Goal: Task Accomplishment & Management: Use online tool/utility

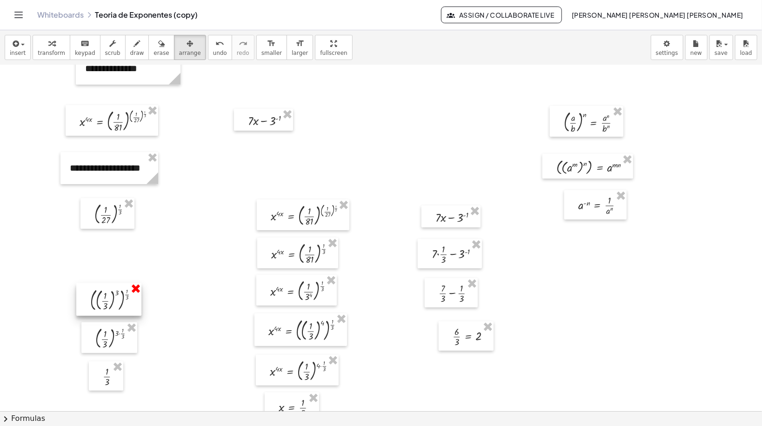
drag, startPoint x: 131, startPoint y: 288, endPoint x: 133, endPoint y: 301, distance: 13.6
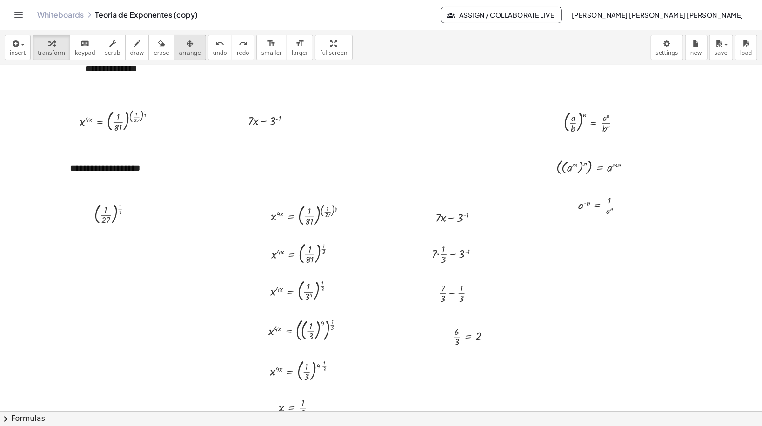
click at [179, 54] on span "arrange" at bounding box center [190, 53] width 22 height 7
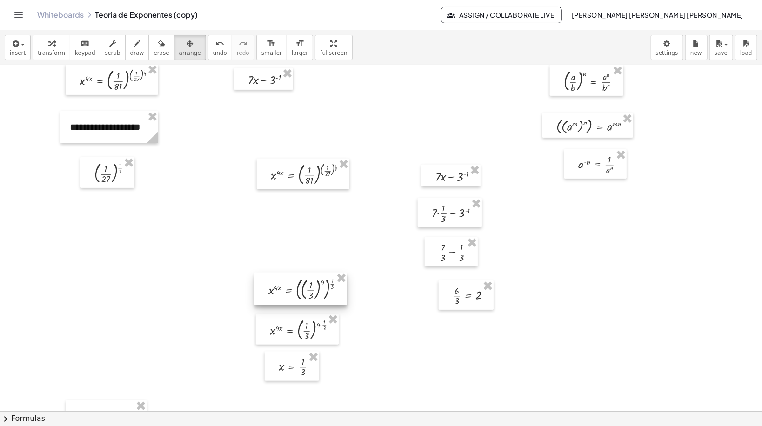
scroll to position [484, 0]
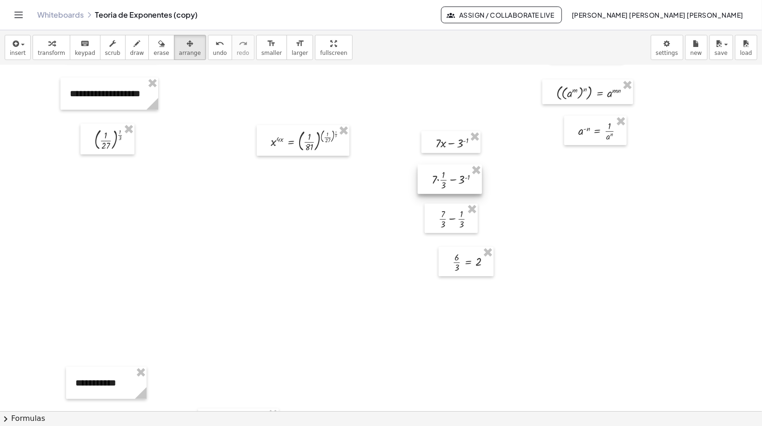
drag, startPoint x: 475, startPoint y: 168, endPoint x: 476, endPoint y: 182, distance: 14.0
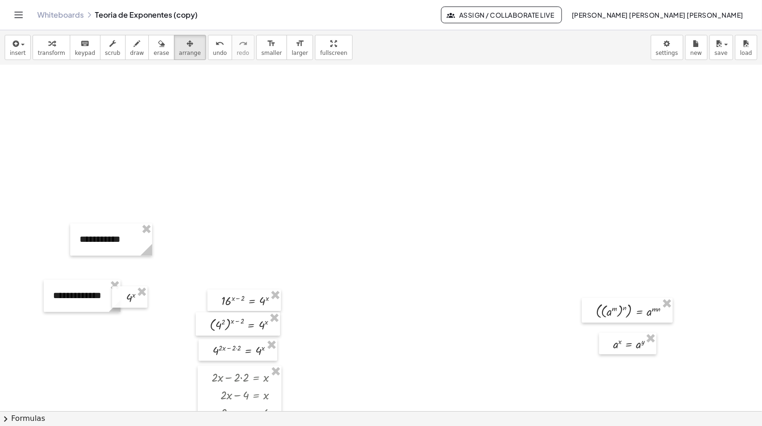
scroll to position [968, 0]
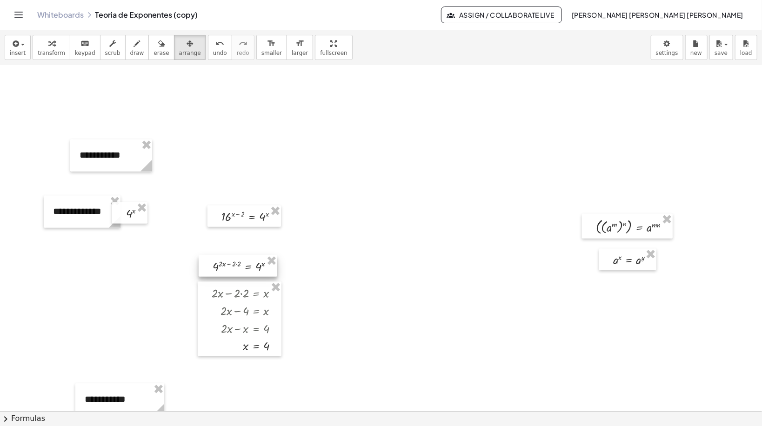
drag, startPoint x: 272, startPoint y: 258, endPoint x: 272, endPoint y: 264, distance: 6.0
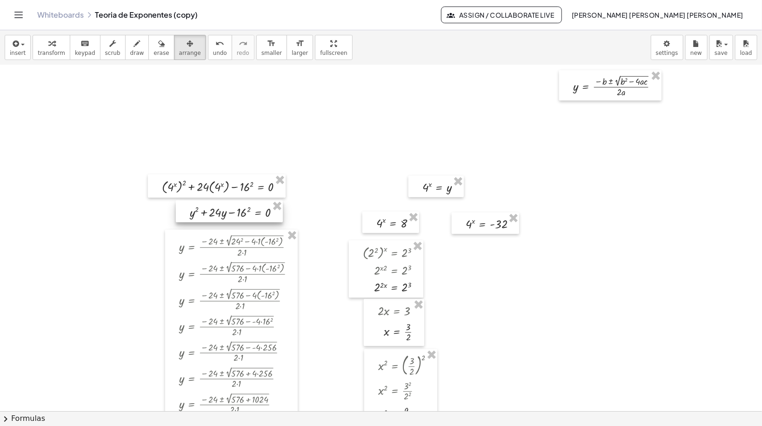
scroll to position [2047, 0]
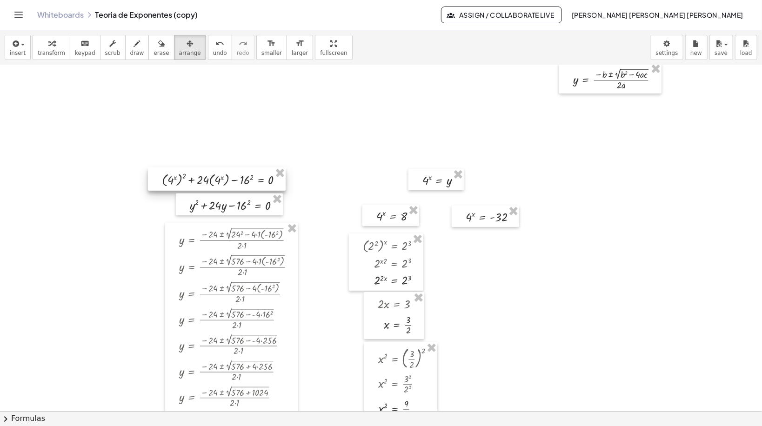
click at [278, 181] on div at bounding box center [217, 178] width 138 height 23
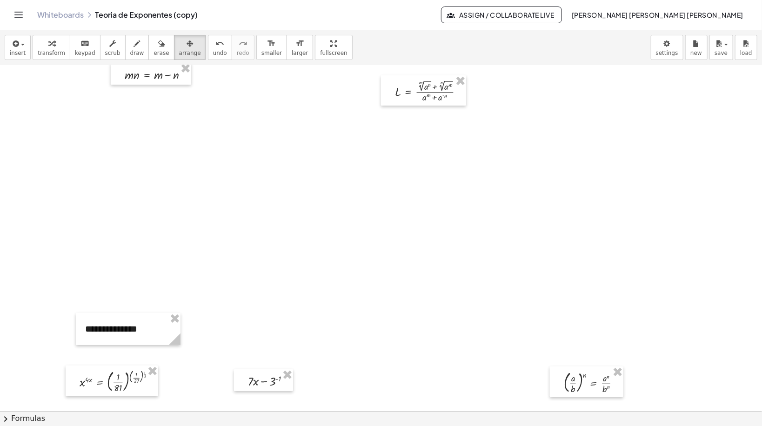
scroll to position [0, 0]
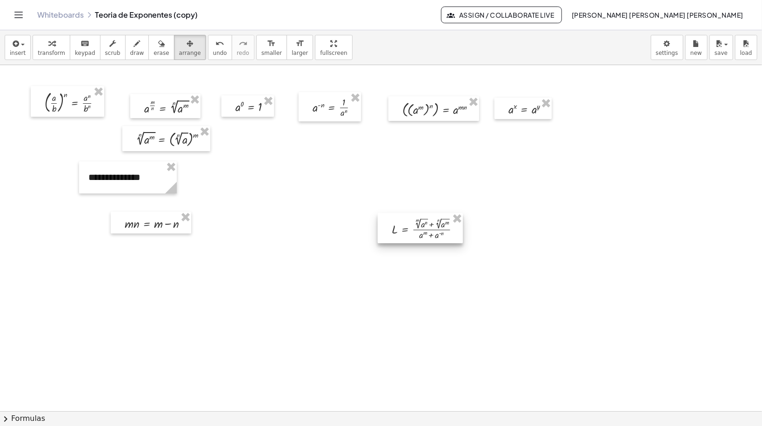
drag, startPoint x: 437, startPoint y: 247, endPoint x: 434, endPoint y: 236, distance: 11.6
click at [434, 236] on div at bounding box center [420, 228] width 85 height 31
click at [41, 47] on div "button" at bounding box center [51, 43] width 27 height 11
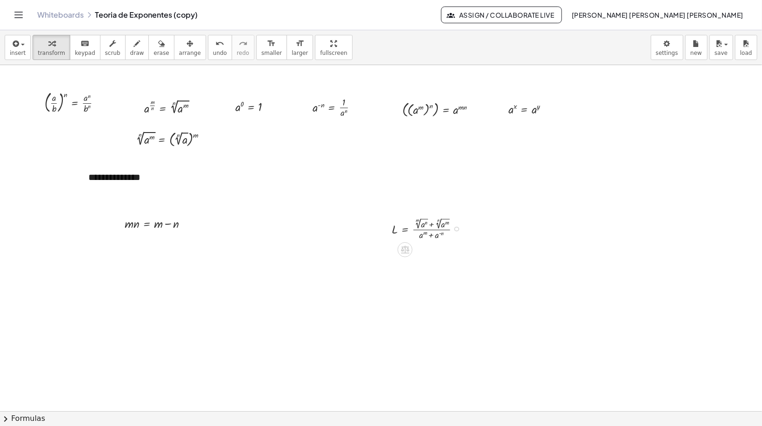
click at [415, 233] on div at bounding box center [429, 228] width 85 height 26
click at [182, 58] on button "arrange" at bounding box center [190, 47] width 32 height 25
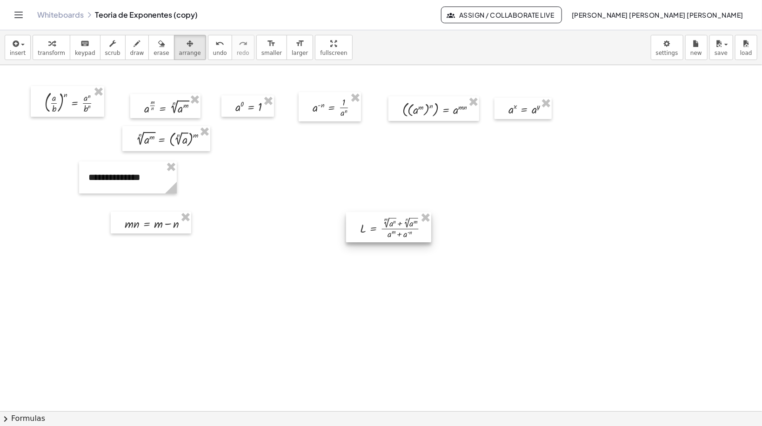
drag, startPoint x: 406, startPoint y: 228, endPoint x: 374, endPoint y: 227, distance: 32.1
click at [374, 227] on div at bounding box center [388, 227] width 85 height 31
click at [44, 50] on span "transform" at bounding box center [51, 53] width 27 height 7
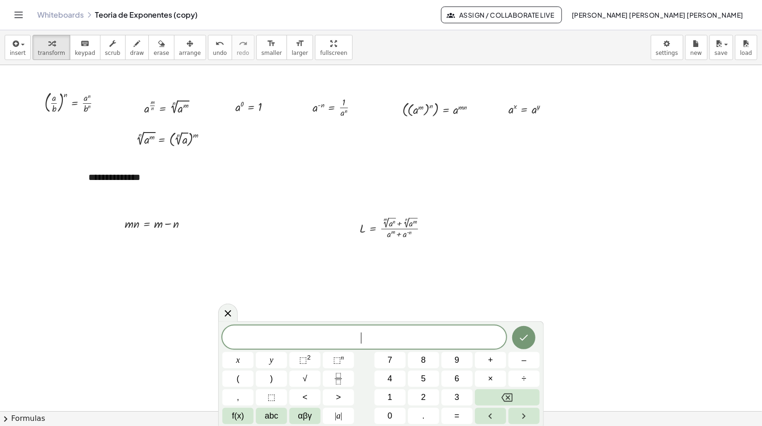
click at [347, 375] on button "Fraction" at bounding box center [338, 379] width 31 height 16
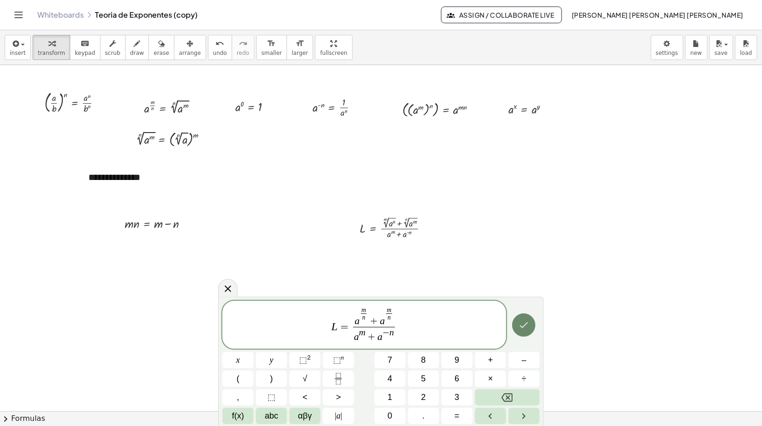
click at [530, 329] on button "Done" at bounding box center [523, 325] width 23 height 23
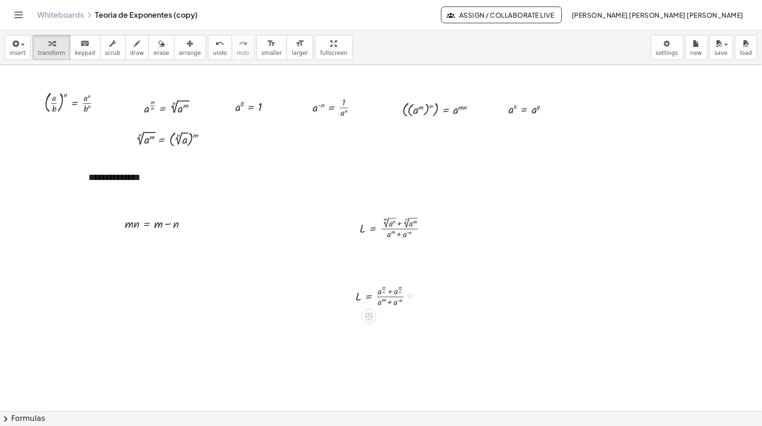
click at [366, 288] on div at bounding box center [388, 295] width 75 height 27
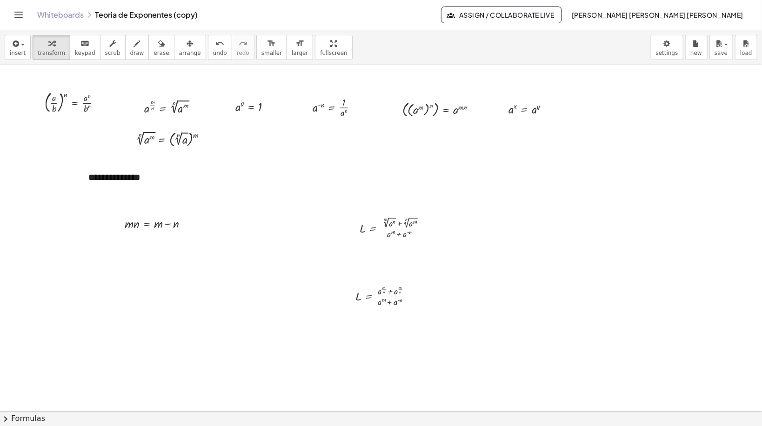
click at [187, 43] on icon "button" at bounding box center [190, 43] width 7 height 11
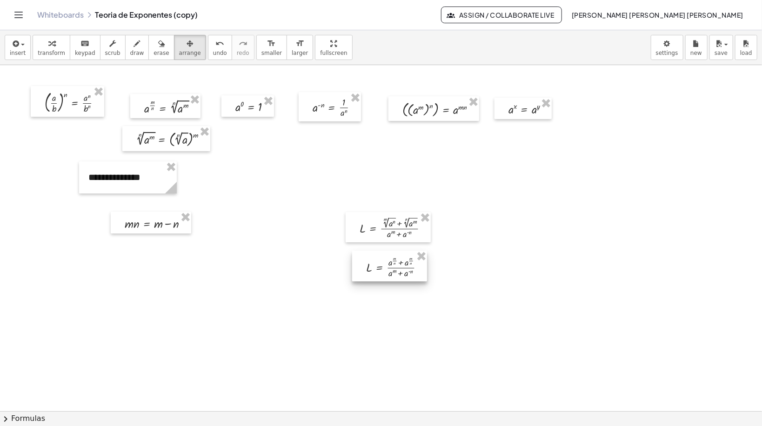
drag, startPoint x: 380, startPoint y: 300, endPoint x: 390, endPoint y: 273, distance: 29.0
click at [390, 273] on div at bounding box center [389, 266] width 75 height 31
click at [292, 47] on div "format_size" at bounding box center [300, 43] width 16 height 11
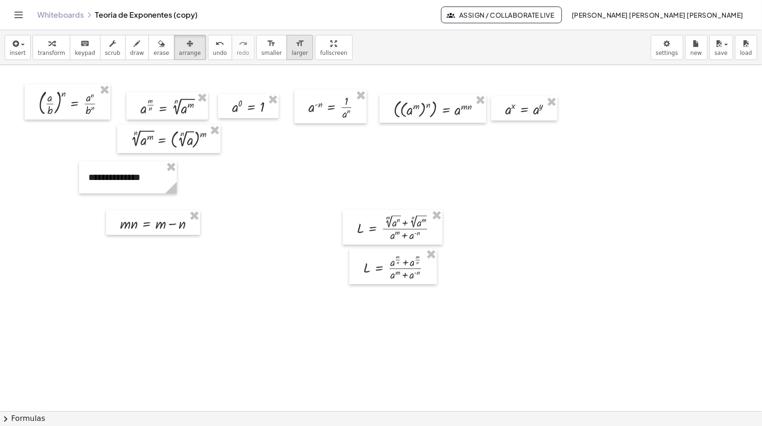
click at [292, 47] on div "format_size" at bounding box center [300, 43] width 16 height 11
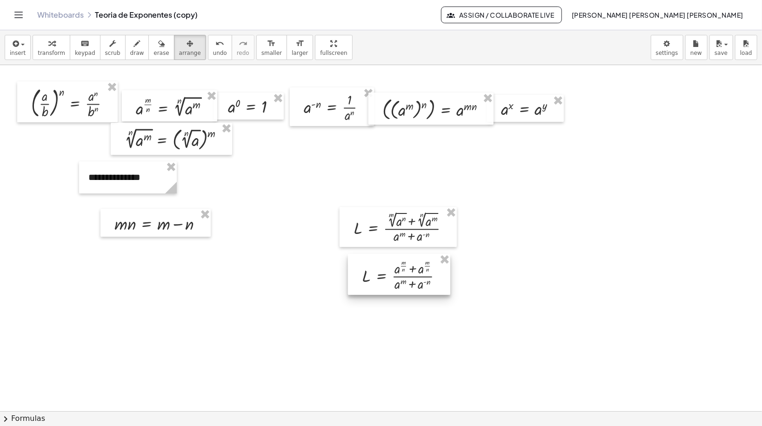
drag, startPoint x: 413, startPoint y: 272, endPoint x: 416, endPoint y: 280, distance: 8.4
click at [416, 280] on div at bounding box center [399, 274] width 102 height 41
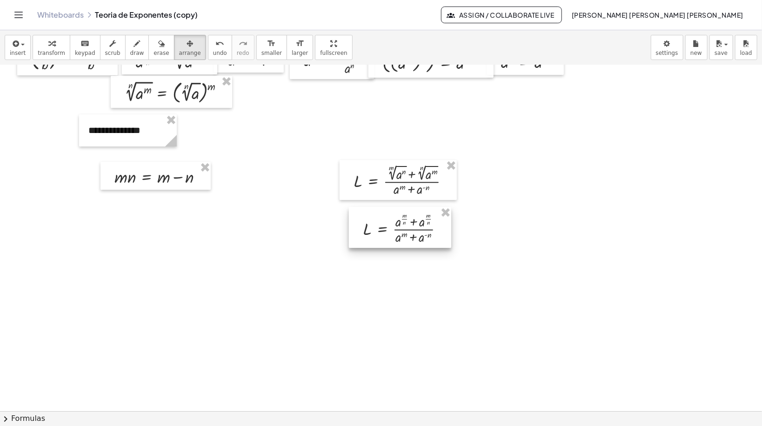
scroll to position [74, 0]
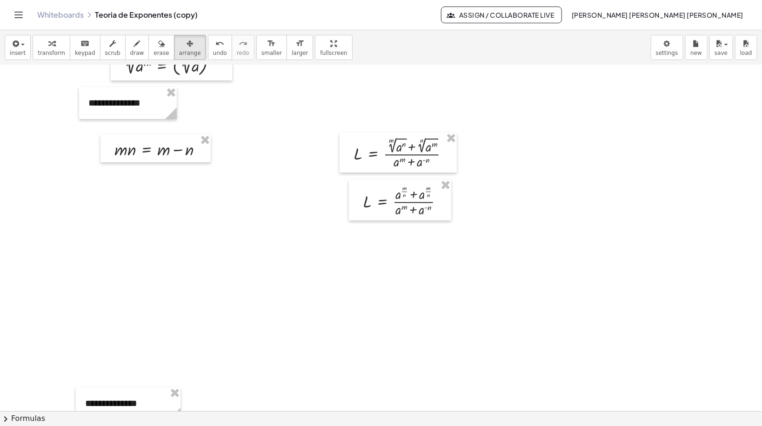
click at [54, 43] on div "button" at bounding box center [51, 43] width 27 height 11
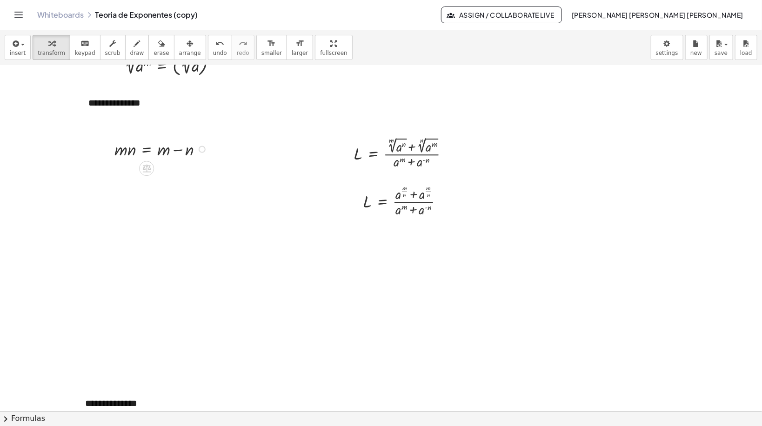
click at [146, 154] on div at bounding box center [162, 149] width 105 height 24
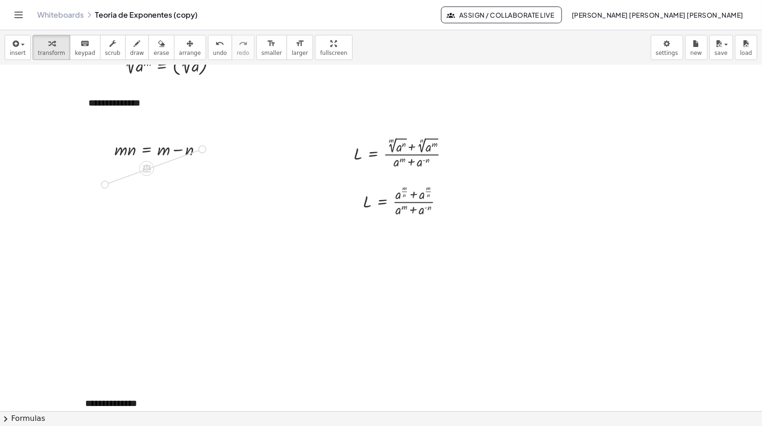
drag, startPoint x: 203, startPoint y: 152, endPoint x: 102, endPoint y: 190, distance: 108.1
click at [187, 47] on icon "button" at bounding box center [190, 43] width 7 height 11
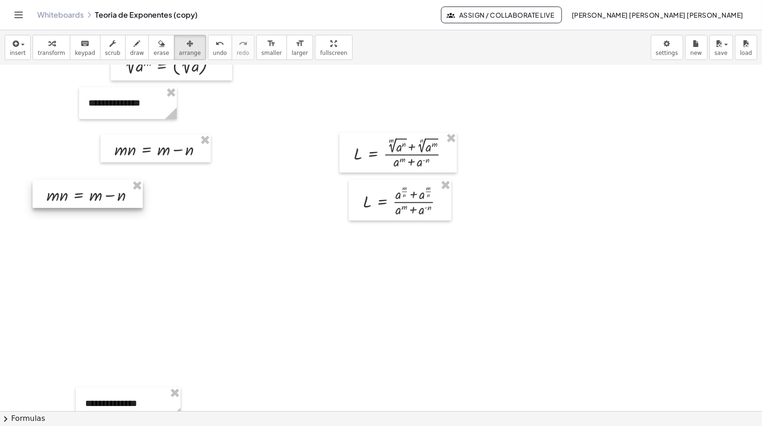
drag, startPoint x: 78, startPoint y: 194, endPoint x: 110, endPoint y: 207, distance: 34.2
click at [110, 207] on div at bounding box center [88, 194] width 110 height 28
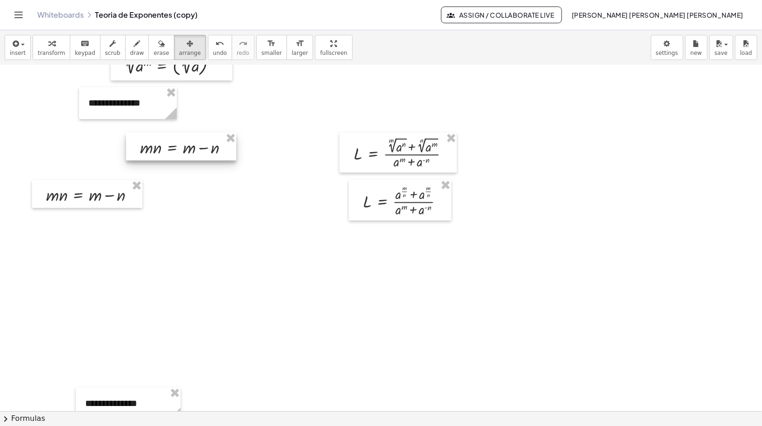
drag, startPoint x: 183, startPoint y: 146, endPoint x: 208, endPoint y: 144, distance: 25.7
click at [208, 144] on div at bounding box center [181, 147] width 110 height 28
click at [40, 50] on span "transform" at bounding box center [51, 53] width 27 height 7
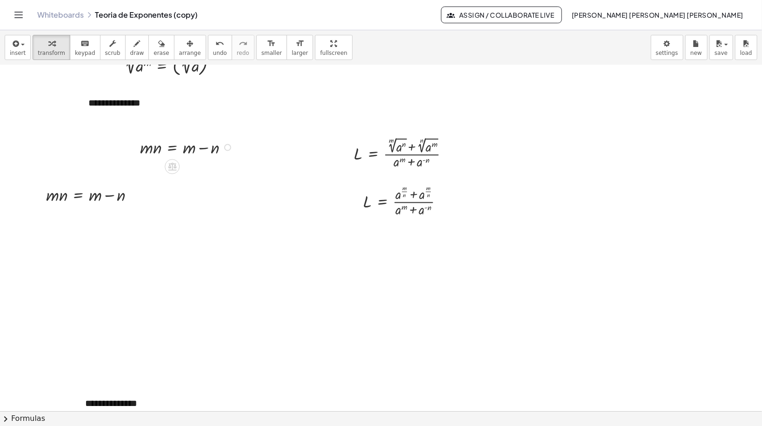
click at [229, 148] on div at bounding box center [227, 147] width 7 height 7
drag, startPoint x: 227, startPoint y: 147, endPoint x: 266, endPoint y: 202, distance: 67.5
drag, startPoint x: 232, startPoint y: 202, endPoint x: 254, endPoint y: 198, distance: 22.4
click at [254, 198] on div at bounding box center [213, 196] width 105 height 24
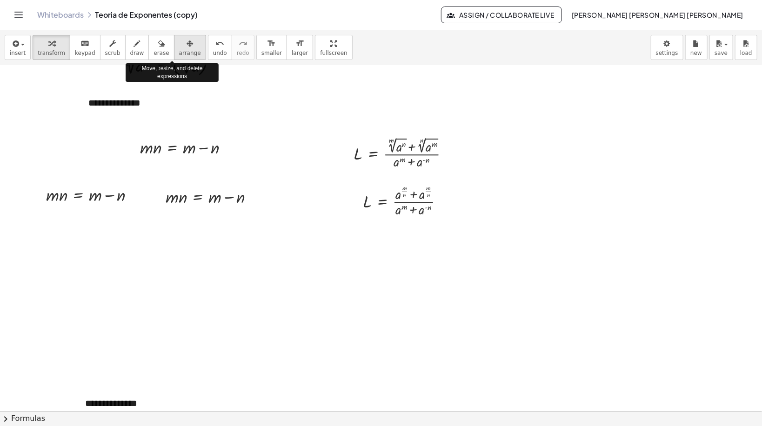
click at [179, 51] on span "arrange" at bounding box center [190, 53] width 22 height 7
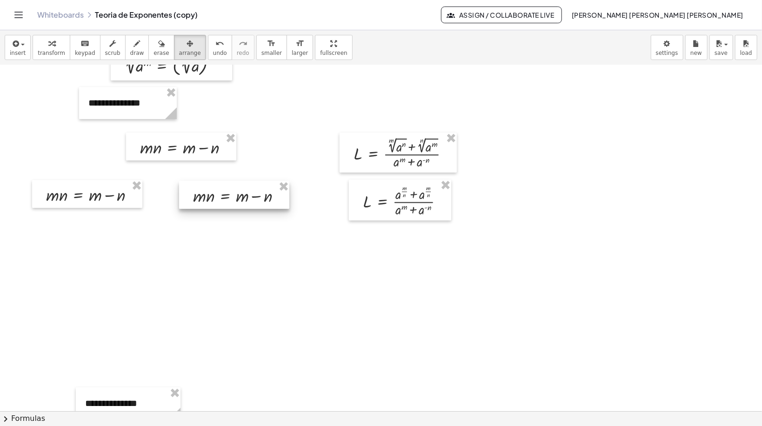
drag, startPoint x: 208, startPoint y: 203, endPoint x: 236, endPoint y: 203, distance: 27.4
click at [236, 203] on div at bounding box center [234, 195] width 110 height 28
click at [45, 53] on span "transform" at bounding box center [51, 53] width 27 height 7
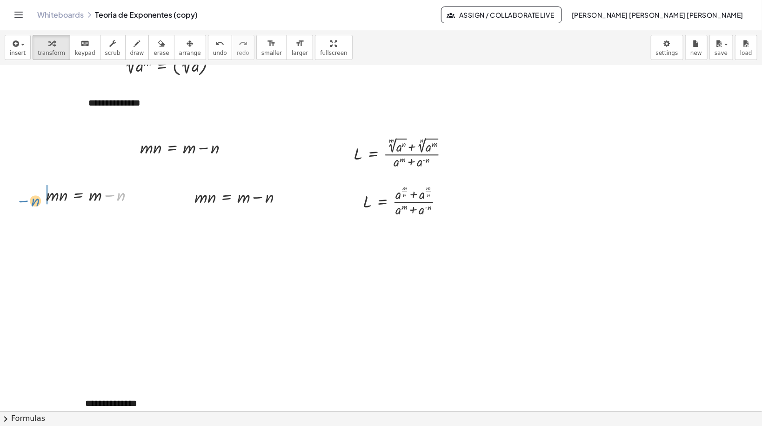
drag, startPoint x: 119, startPoint y: 196, endPoint x: 33, endPoint y: 202, distance: 86.2
click at [33, 202] on div "− n · m · n = + m − n" at bounding box center [87, 194] width 110 height 28
drag, startPoint x: 25, startPoint y: 220, endPoint x: 63, endPoint y: 219, distance: 38.2
drag, startPoint x: 67, startPoint y: 245, endPoint x: 100, endPoint y: 261, distance: 37.0
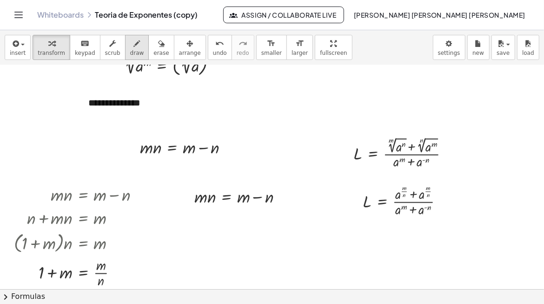
click at [130, 51] on span "draw" at bounding box center [137, 53] width 14 height 7
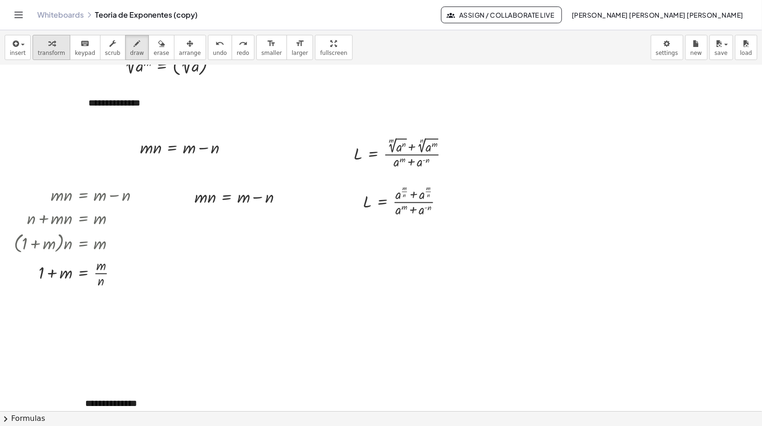
click at [46, 53] on span "transform" at bounding box center [51, 53] width 27 height 7
drag, startPoint x: 245, startPoint y: 198, endPoint x: 186, endPoint y: 198, distance: 58.6
click at [186, 198] on div "+ m · m · n = + m − n" at bounding box center [236, 196] width 110 height 28
drag, startPoint x: 240, startPoint y: 199, endPoint x: 152, endPoint y: 199, distance: 87.5
drag, startPoint x: 173, startPoint y: 221, endPoint x: 203, endPoint y: 225, distance: 30.0
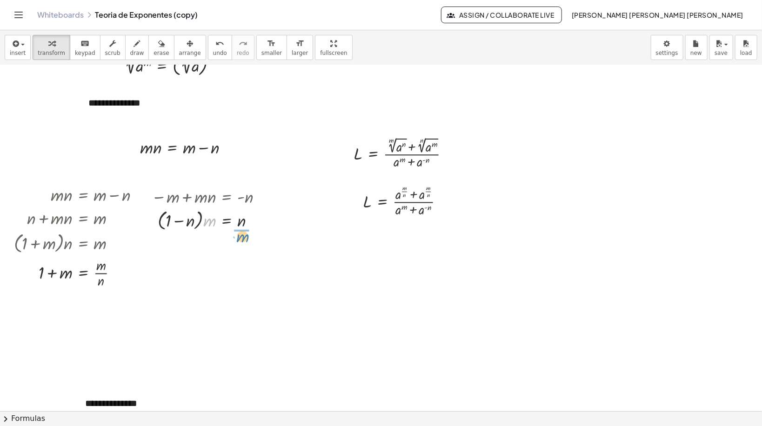
drag, startPoint x: 208, startPoint y: 223, endPoint x: 241, endPoint y: 240, distance: 36.8
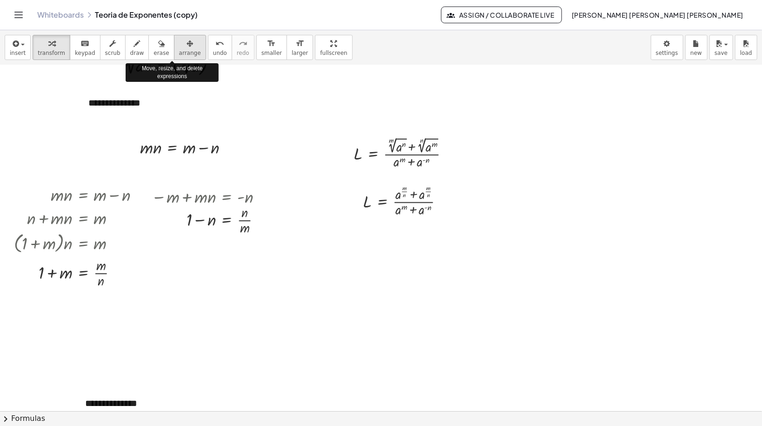
click at [187, 46] on icon "button" at bounding box center [190, 43] width 7 height 11
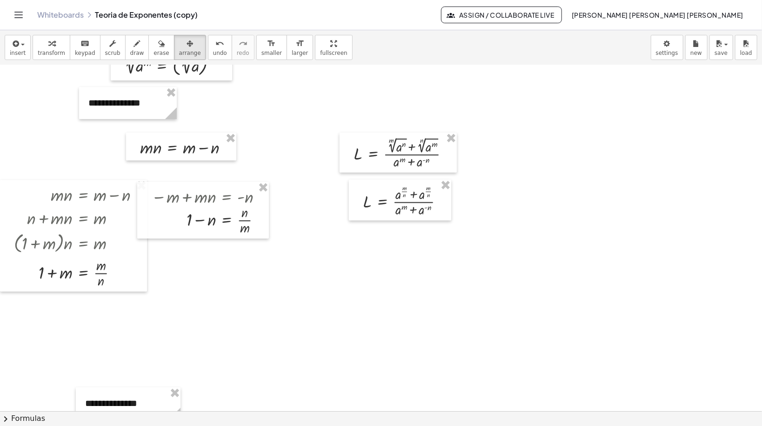
click at [54, 43] on div "button" at bounding box center [51, 43] width 27 height 11
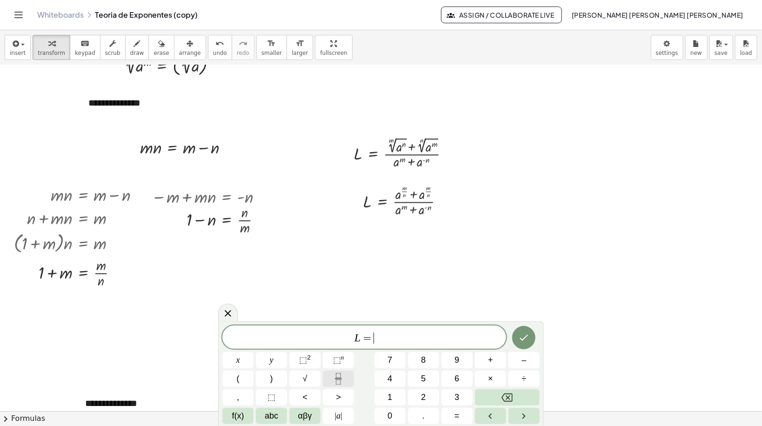
click at [346, 379] on button "Fraction" at bounding box center [338, 379] width 31 height 16
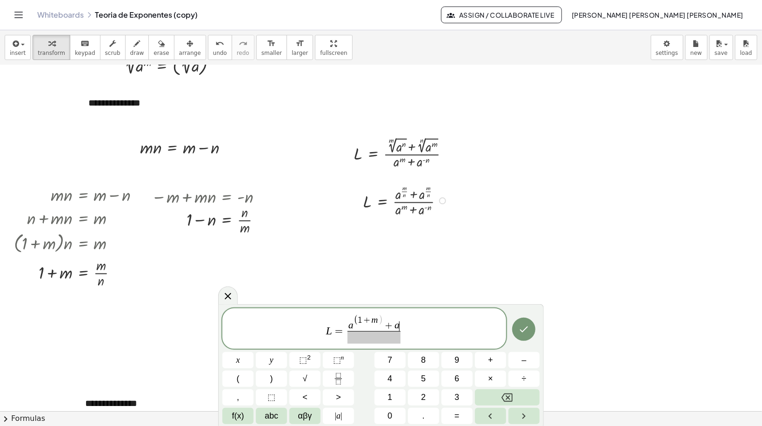
click at [424, 199] on div at bounding box center [406, 200] width 97 height 36
click at [231, 298] on icon at bounding box center [227, 296] width 11 height 11
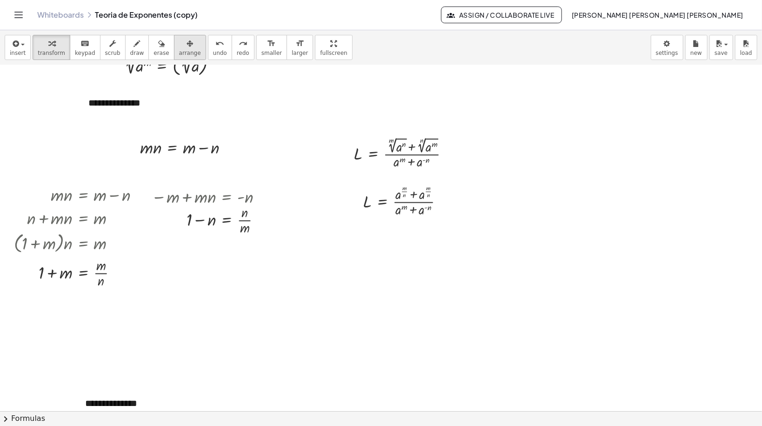
click at [187, 43] on icon "button" at bounding box center [190, 43] width 7 height 11
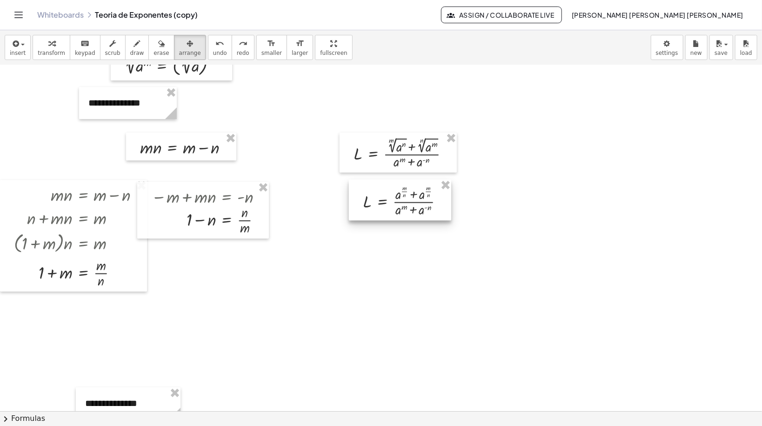
click at [414, 191] on div at bounding box center [400, 200] width 102 height 41
click at [428, 193] on div at bounding box center [400, 200] width 102 height 41
click at [85, 52] on span "keypad" at bounding box center [85, 53] width 20 height 7
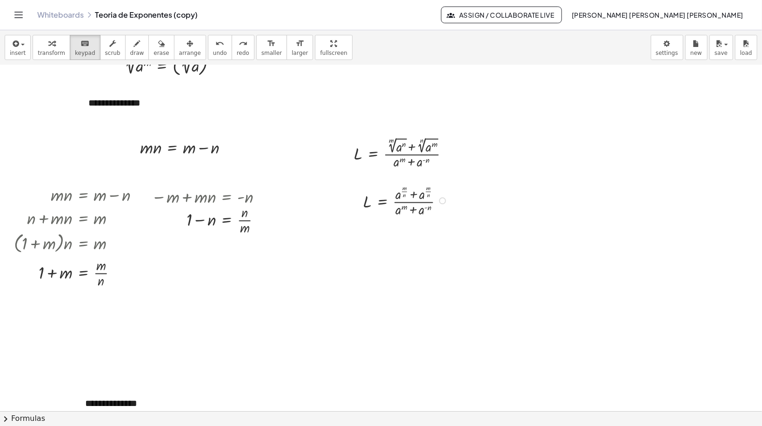
click at [427, 191] on div at bounding box center [406, 200] width 97 height 36
click at [403, 189] on div at bounding box center [404, 188] width 4 height 7
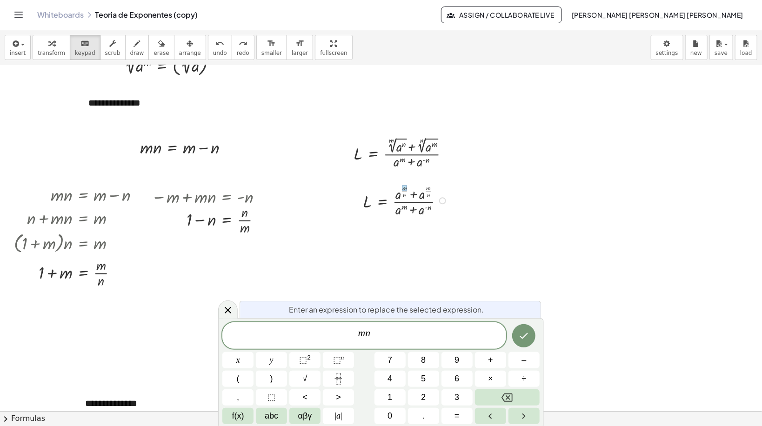
click at [405, 195] on div at bounding box center [406, 200] width 97 height 36
click at [379, 327] on div "m n" at bounding box center [364, 335] width 284 height 27
click at [517, 334] on button "Done" at bounding box center [523, 335] width 23 height 23
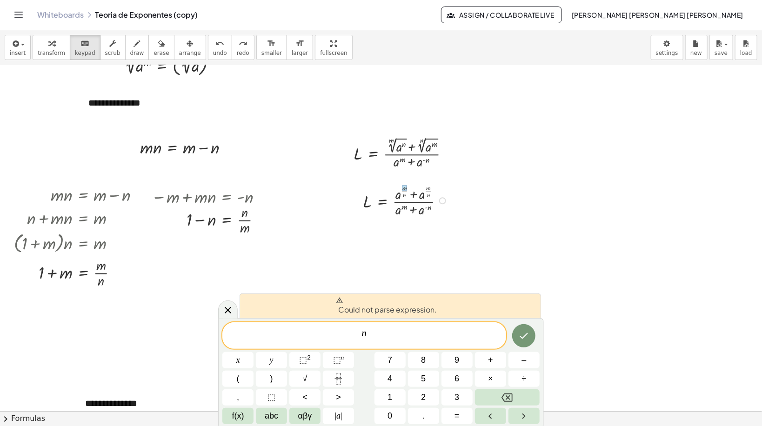
click at [400, 194] on div at bounding box center [406, 200] width 97 height 36
click at [402, 199] on div at bounding box center [406, 200] width 97 height 36
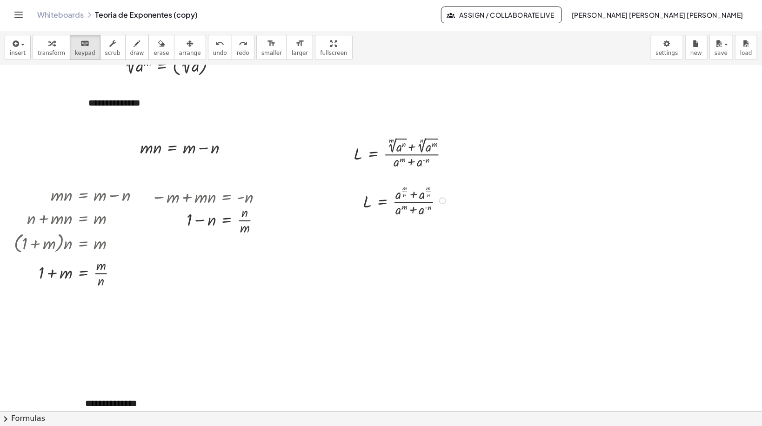
click at [50, 50] on span "transform" at bounding box center [51, 53] width 27 height 7
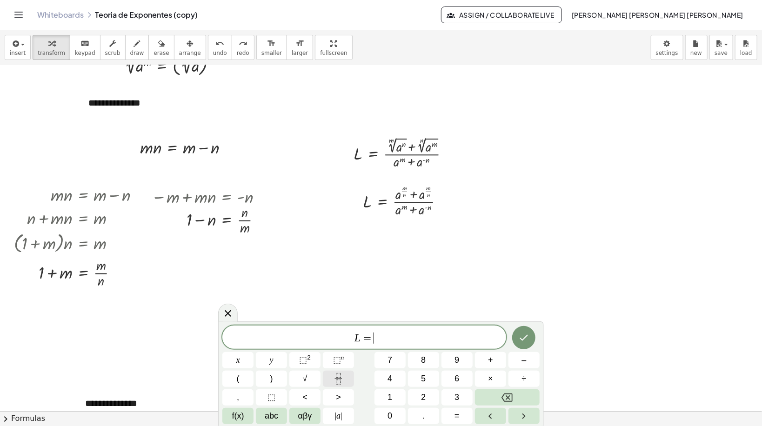
click at [333, 381] on icon "Fraction" at bounding box center [339, 379] width 12 height 12
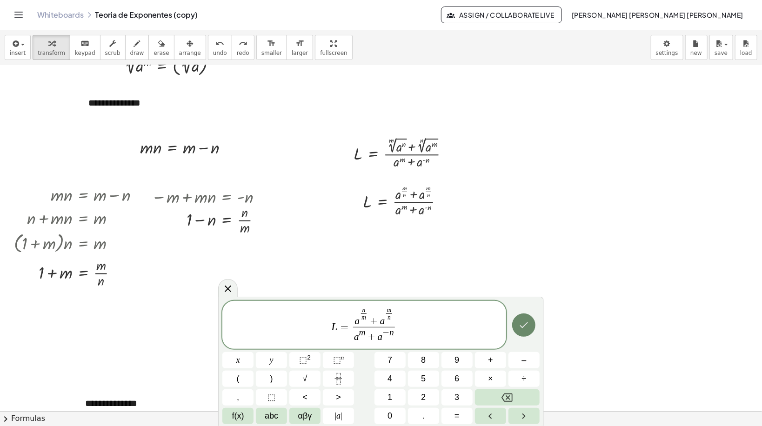
click at [528, 325] on icon "Done" at bounding box center [523, 325] width 11 height 11
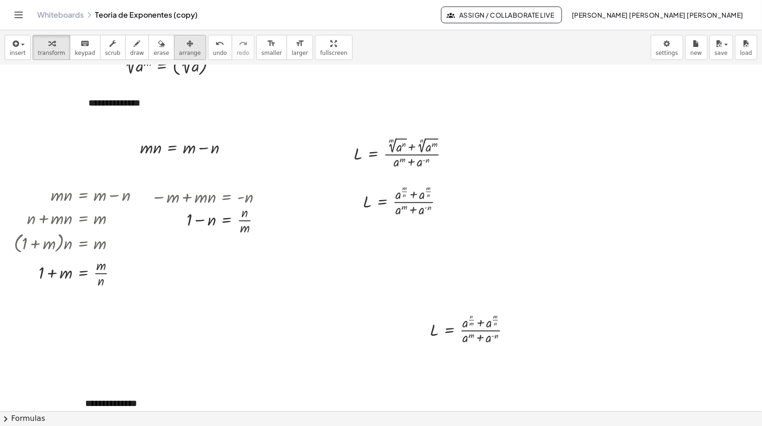
drag, startPoint x: 167, startPoint y: 48, endPoint x: 458, endPoint y: 240, distance: 348.8
click at [179, 50] on span "arrange" at bounding box center [190, 53] width 22 height 7
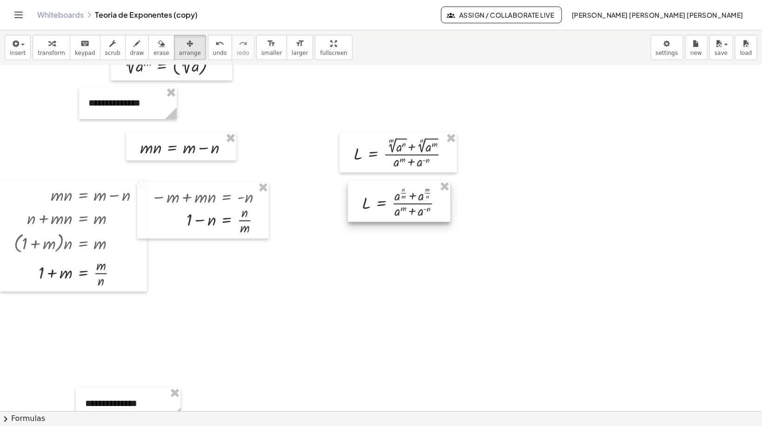
drag, startPoint x: 503, startPoint y: 327, endPoint x: 435, endPoint y: 200, distance: 144.0
click at [435, 200] on div at bounding box center [399, 201] width 102 height 41
click at [58, 55] on span "transform" at bounding box center [51, 53] width 27 height 7
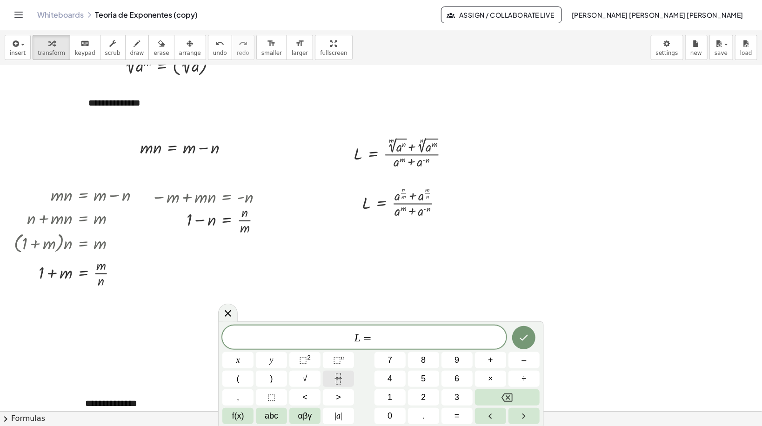
click at [340, 383] on icon "Fraction" at bounding box center [339, 379] width 12 height 12
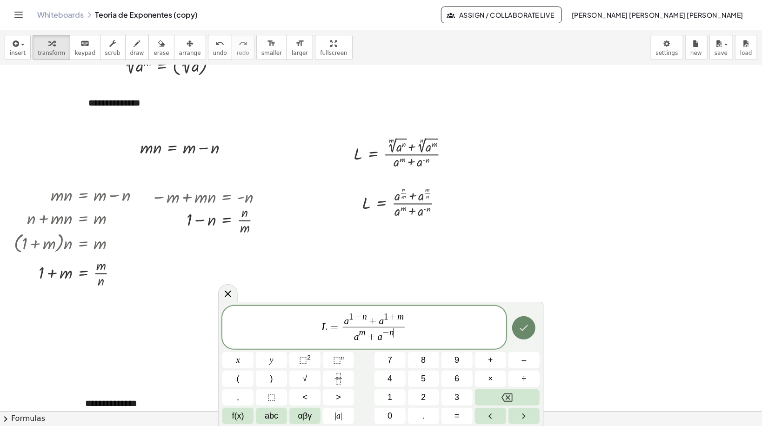
click at [529, 331] on icon "Done" at bounding box center [523, 327] width 11 height 11
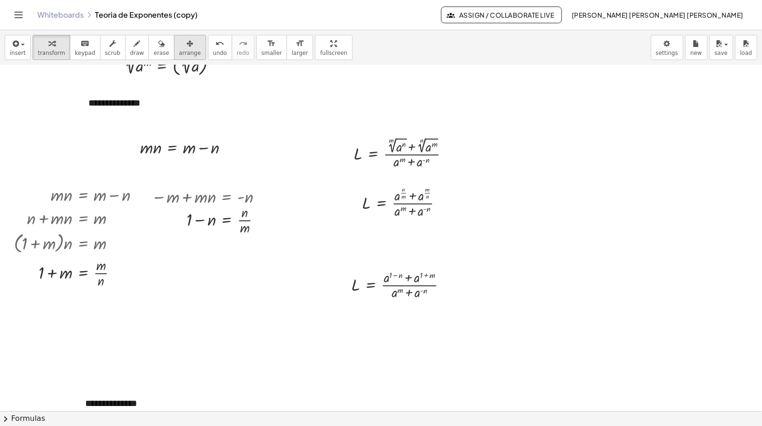
click at [187, 40] on icon "button" at bounding box center [190, 43] width 7 height 11
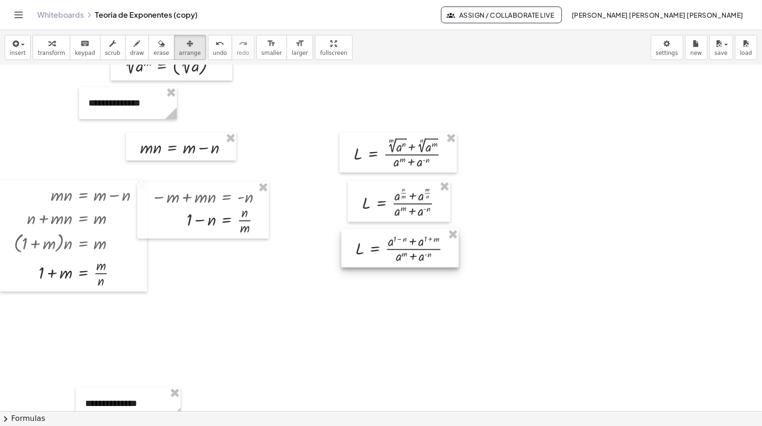
drag, startPoint x: 379, startPoint y: 280, endPoint x: 383, endPoint y: 243, distance: 36.5
click at [383, 243] on div at bounding box center [399, 248] width 117 height 39
click at [55, 45] on div "button" at bounding box center [51, 43] width 27 height 11
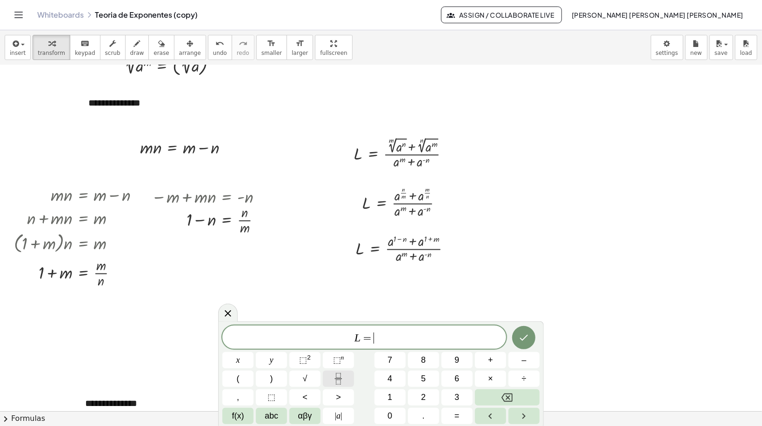
click at [339, 380] on icon "Fraction" at bounding box center [339, 379] width 12 height 12
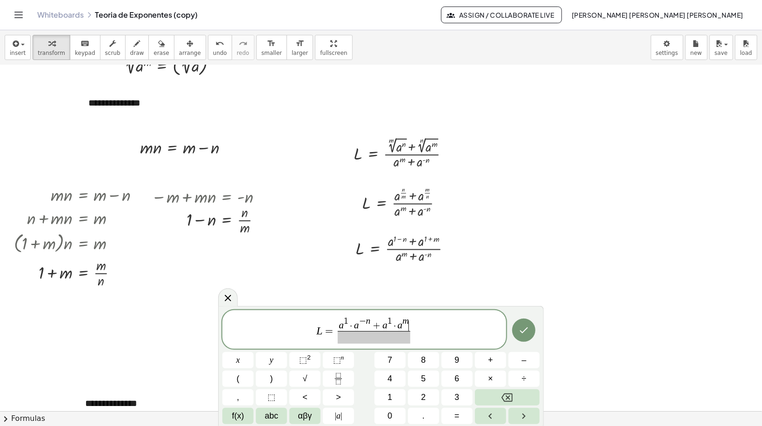
click at [377, 343] on span at bounding box center [374, 337] width 72 height 13
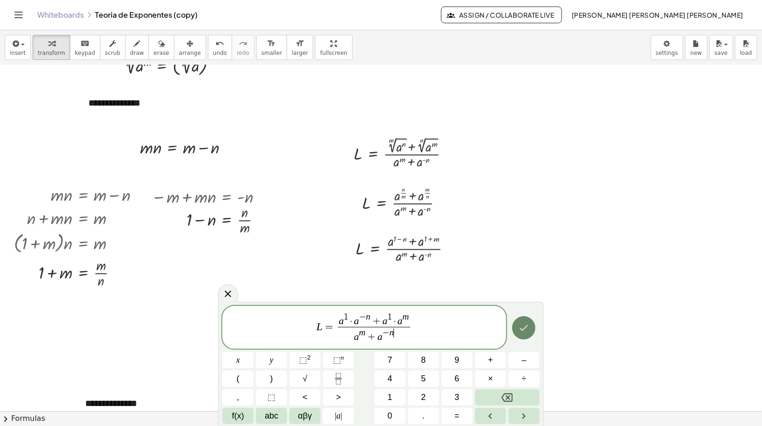
click at [516, 333] on button "Done" at bounding box center [523, 327] width 23 height 23
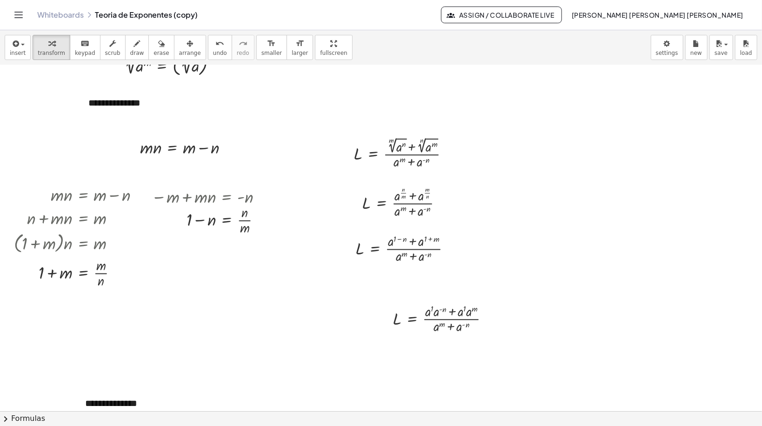
click at [181, 48] on button "arrange" at bounding box center [190, 47] width 32 height 25
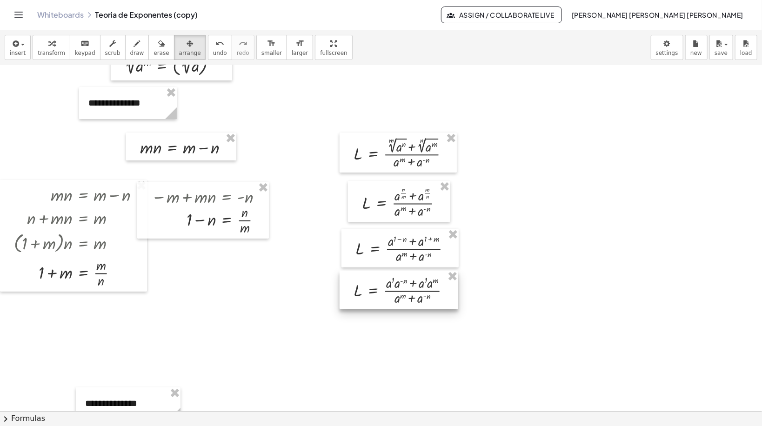
drag, startPoint x: 411, startPoint y: 328, endPoint x: 372, endPoint y: 299, distance: 48.3
click at [372, 299] on div at bounding box center [399, 290] width 119 height 39
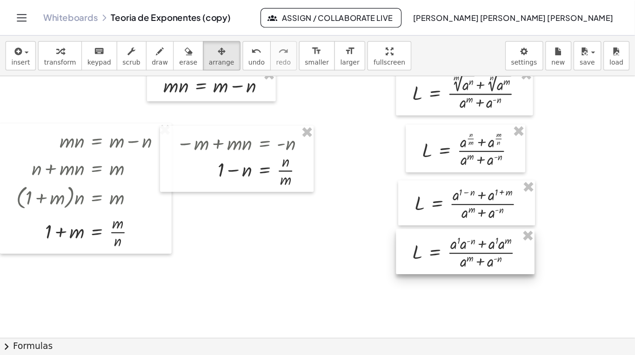
scroll to position [149, 0]
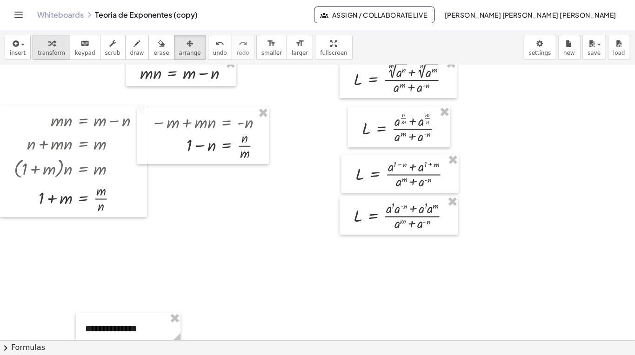
click at [60, 50] on button "transform" at bounding box center [52, 47] width 38 height 25
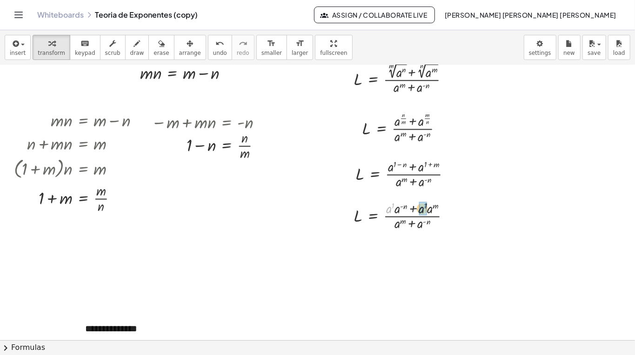
drag, startPoint x: 389, startPoint y: 212, endPoint x: 418, endPoint y: 208, distance: 29.5
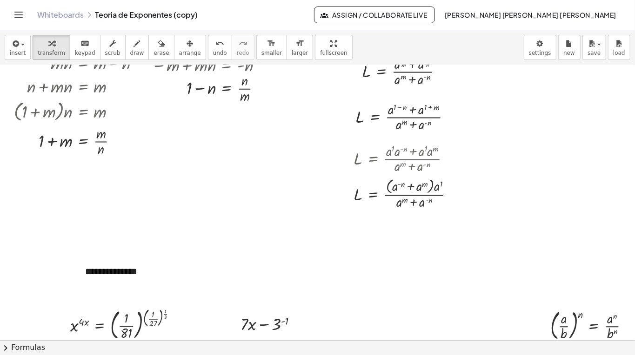
scroll to position [211, 0]
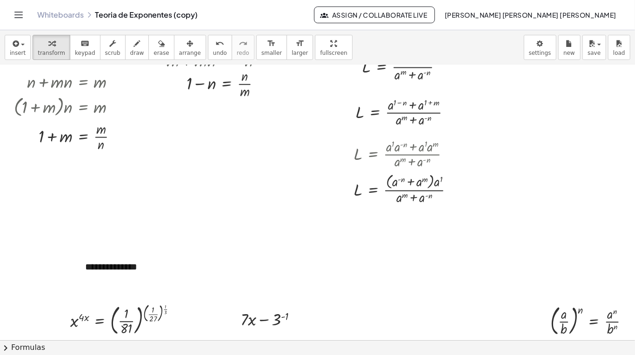
click at [130, 50] on span "draw" at bounding box center [137, 53] width 14 height 7
drag, startPoint x: 382, startPoint y: 173, endPoint x: 430, endPoint y: 173, distance: 47.9
drag, startPoint x: 395, startPoint y: 206, endPoint x: 429, endPoint y: 205, distance: 34.0
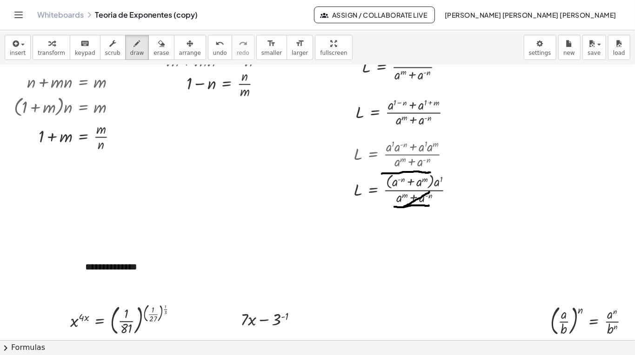
drag, startPoint x: 429, startPoint y: 191, endPoint x: 404, endPoint y: 206, distance: 29.6
drag, startPoint x: 426, startPoint y: 173, endPoint x: 401, endPoint y: 185, distance: 28.1
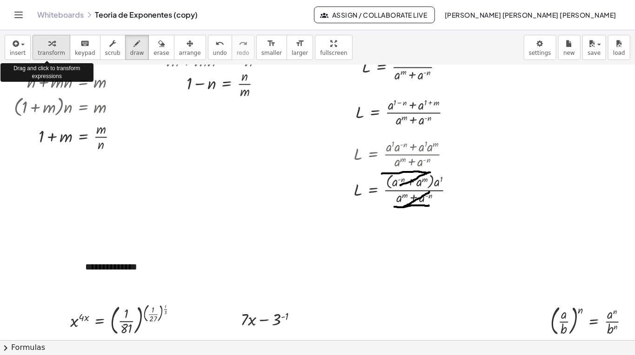
click at [38, 50] on span "transform" at bounding box center [51, 53] width 27 height 7
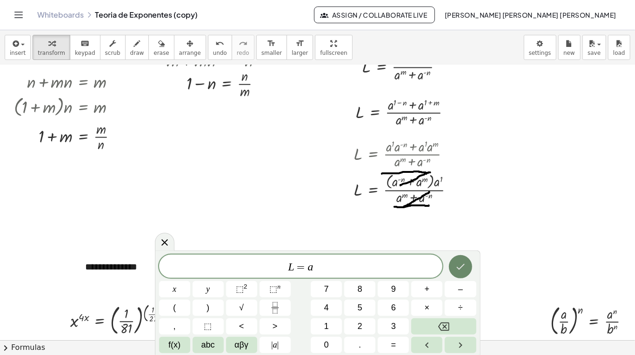
click at [462, 260] on button "Done" at bounding box center [460, 266] width 23 height 23
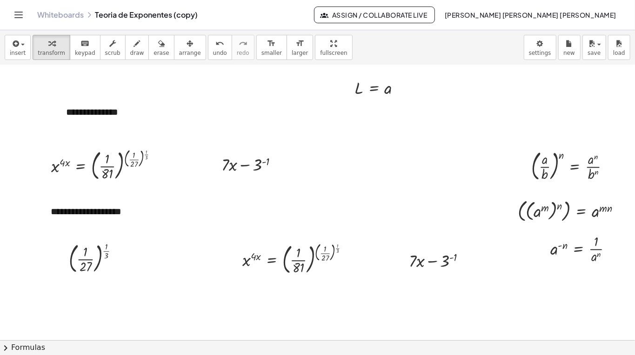
scroll to position [366, 20]
click at [101, 174] on div at bounding box center [107, 165] width 123 height 36
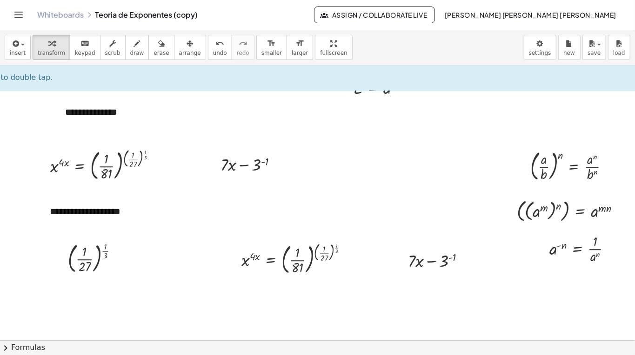
click at [295, 339] on div "**********" at bounding box center [317, 192] width 635 height 325
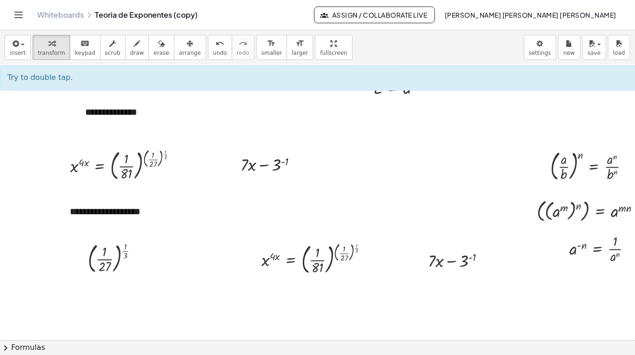
drag, startPoint x: 121, startPoint y: 47, endPoint x: 209, endPoint y: 164, distance: 146.9
click at [130, 47] on div "button" at bounding box center [137, 43] width 14 height 11
drag, startPoint x: 237, startPoint y: 176, endPoint x: 294, endPoint y: 176, distance: 56.8
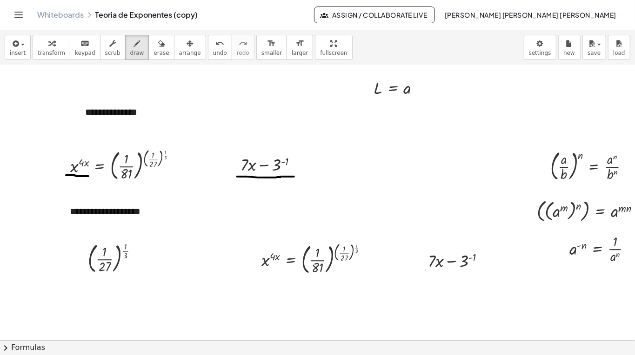
drag, startPoint x: 66, startPoint y: 174, endPoint x: 89, endPoint y: 175, distance: 22.8
drag, startPoint x: 109, startPoint y: 183, endPoint x: 164, endPoint y: 184, distance: 54.4
drag, startPoint x: 128, startPoint y: 144, endPoint x: 80, endPoint y: 143, distance: 48.4
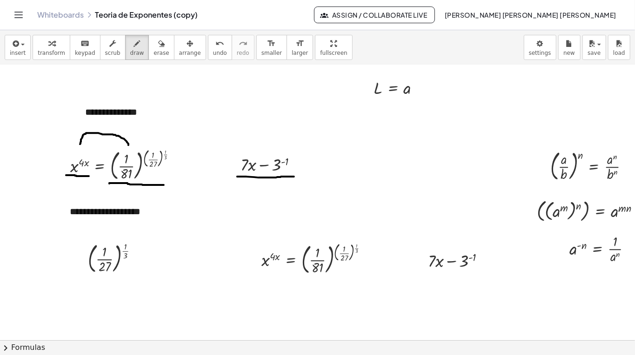
drag, startPoint x: 77, startPoint y: 139, endPoint x: 84, endPoint y: 143, distance: 7.7
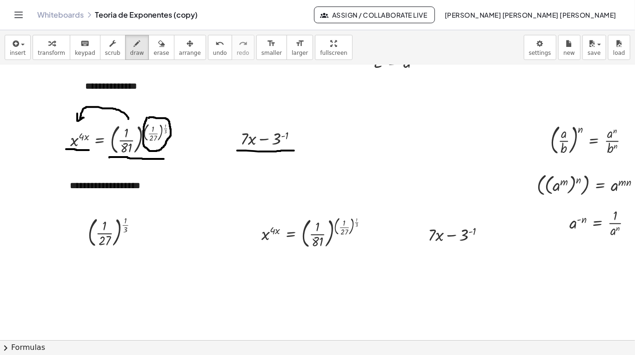
scroll to position [397, 0]
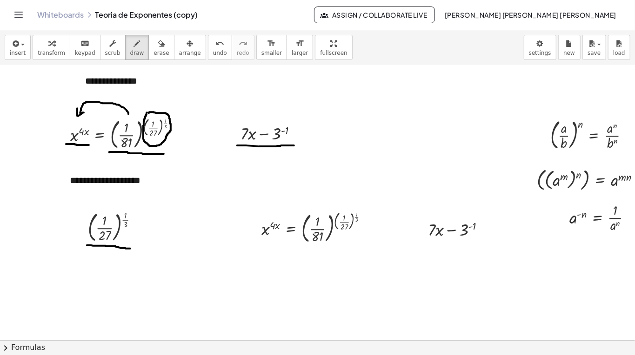
drag, startPoint x: 87, startPoint y: 245, endPoint x: 131, endPoint y: 248, distance: 44.4
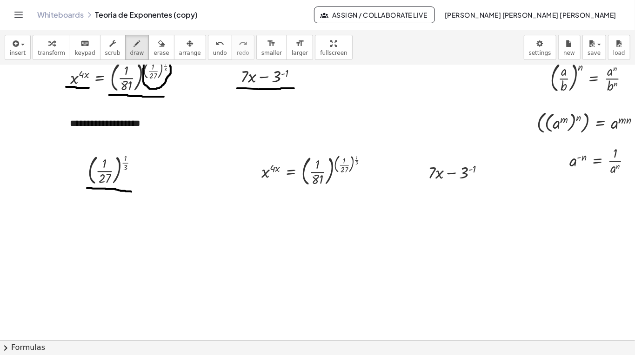
scroll to position [459, 0]
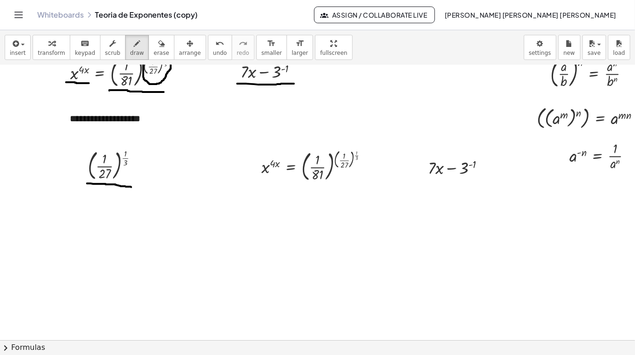
click at [154, 55] on span "erase" at bounding box center [161, 53] width 15 height 7
drag, startPoint x: 122, startPoint y: 182, endPoint x: 94, endPoint y: 190, distance: 29.5
click at [41, 45] on div "button" at bounding box center [51, 43] width 27 height 11
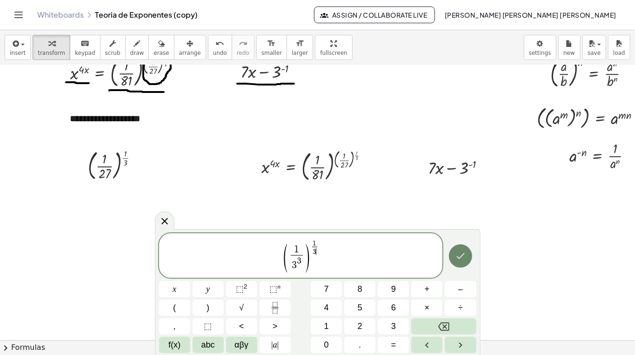
click at [467, 259] on button "Done" at bounding box center [460, 256] width 23 height 23
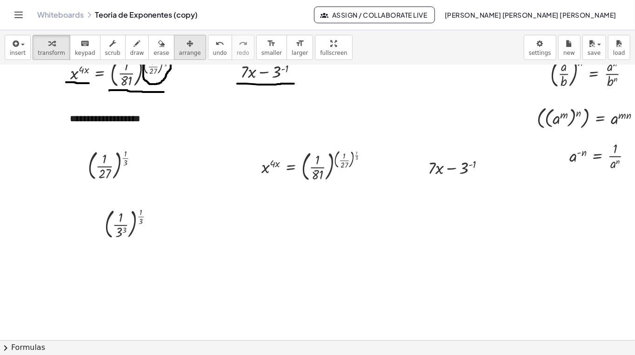
click at [179, 46] on div "button" at bounding box center [190, 43] width 22 height 11
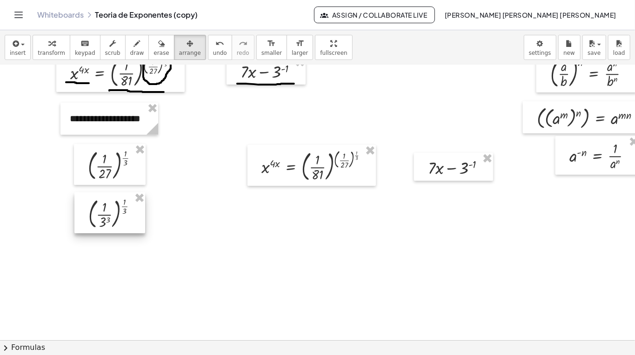
drag, startPoint x: 123, startPoint y: 222, endPoint x: 107, endPoint y: 212, distance: 19.2
click at [107, 212] on div at bounding box center [109, 213] width 71 height 41
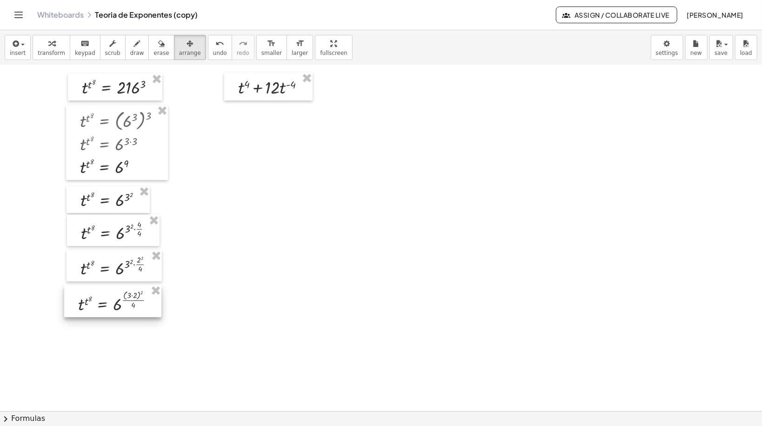
click at [128, 298] on div at bounding box center [112, 301] width 97 height 33
click at [154, 39] on div "button" at bounding box center [161, 43] width 15 height 11
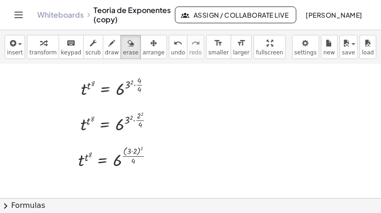
scroll to position [4044, 0]
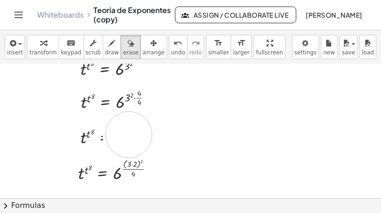
click at [109, 47] on icon "button" at bounding box center [112, 43] width 7 height 11
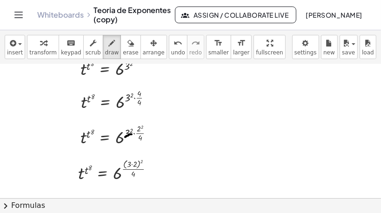
drag, startPoint x: 126, startPoint y: 137, endPoint x: 132, endPoint y: 135, distance: 6.5
drag, startPoint x: 136, startPoint y: 131, endPoint x: 143, endPoint y: 133, distance: 6.7
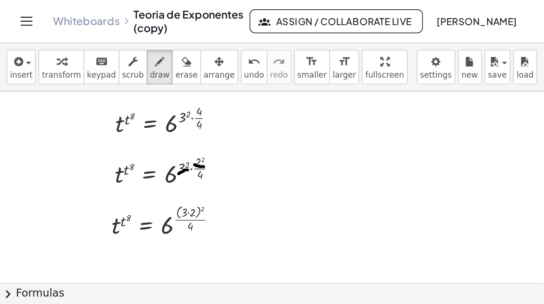
scroll to position [4063, 0]
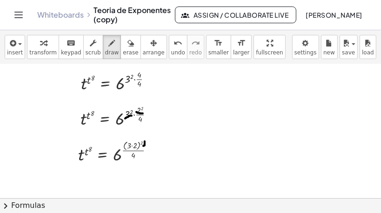
drag, startPoint x: 145, startPoint y: 142, endPoint x: 143, endPoint y: 147, distance: 4.9
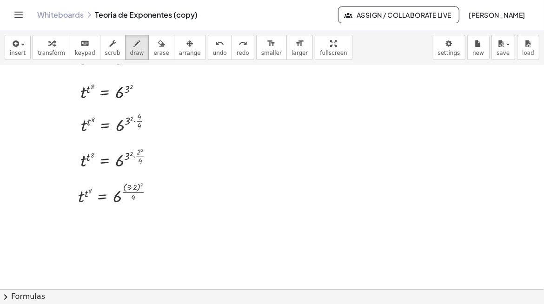
scroll to position [4022, 0]
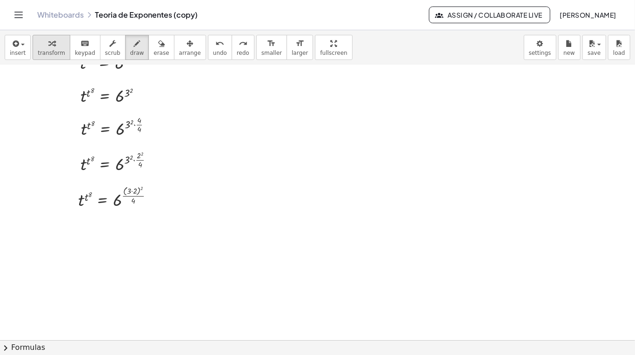
click at [41, 50] on span "transform" at bounding box center [51, 53] width 27 height 7
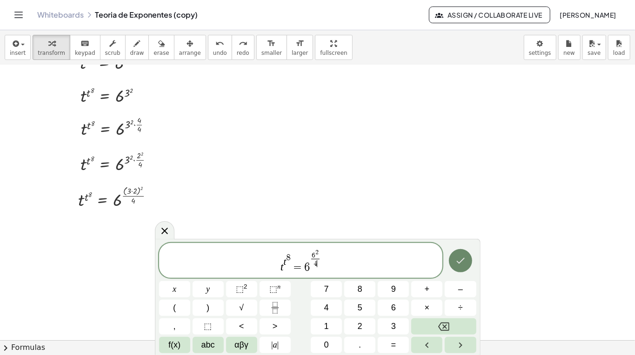
click at [469, 267] on button "Done" at bounding box center [460, 260] width 23 height 23
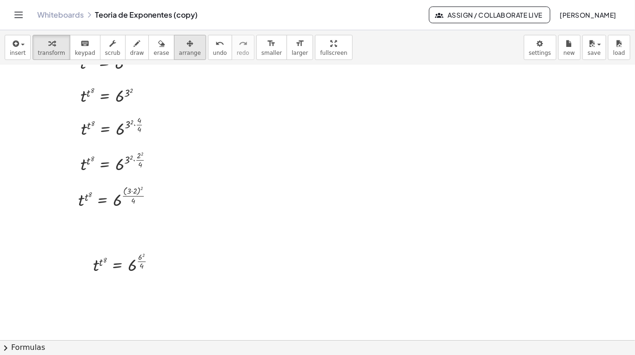
click at [174, 48] on button "arrange" at bounding box center [190, 47] width 32 height 25
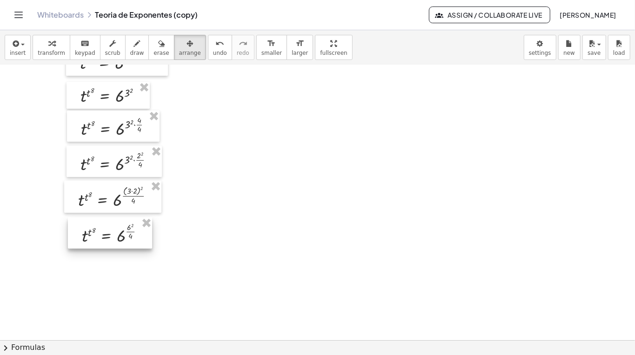
drag, startPoint x: 113, startPoint y: 262, endPoint x: 102, endPoint y: 232, distance: 31.8
click at [102, 232] on div at bounding box center [110, 233] width 84 height 31
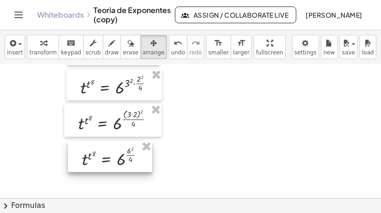
scroll to position [4097, 0]
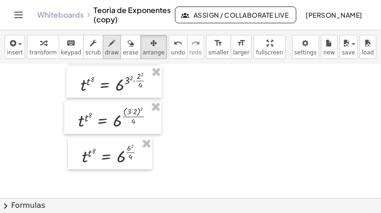
click at [105, 52] on span "draw" at bounding box center [112, 52] width 14 height 7
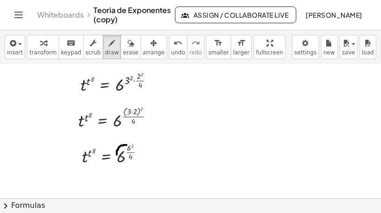
drag, startPoint x: 117, startPoint y: 155, endPoint x: 127, endPoint y: 146, distance: 13.8
drag, startPoint x: 82, startPoint y: 155, endPoint x: 88, endPoint y: 150, distance: 8.2
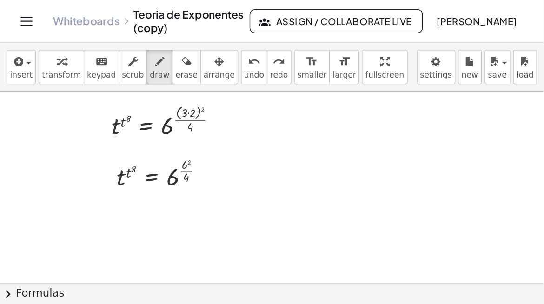
scroll to position [4134, 0]
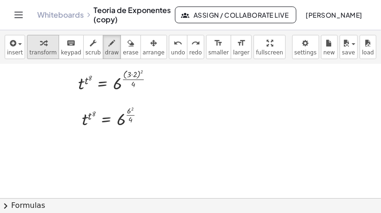
click at [29, 42] on div "button" at bounding box center [42, 42] width 27 height 11
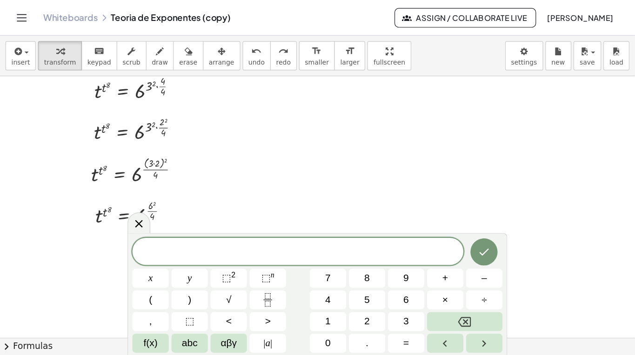
scroll to position [4022, 0]
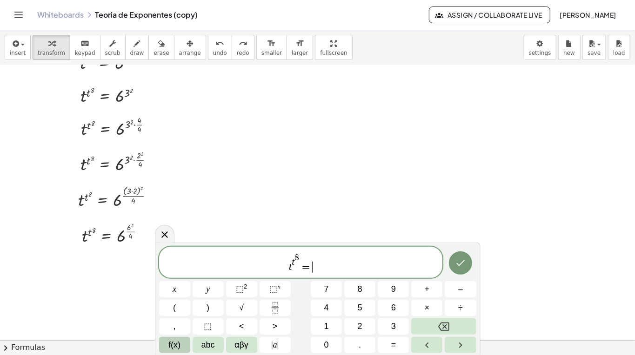
click at [183, 339] on button "f(x)" at bounding box center [174, 345] width 31 height 16
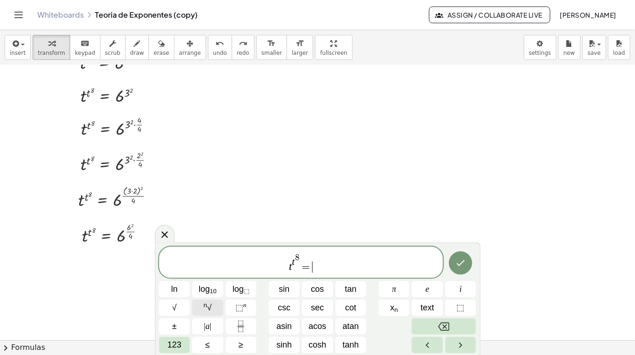
click at [217, 309] on button "n √" at bounding box center [207, 308] width 31 height 16
click at [317, 269] on span at bounding box center [317, 267] width 9 height 12
click at [460, 266] on icon "Done" at bounding box center [460, 263] width 11 height 11
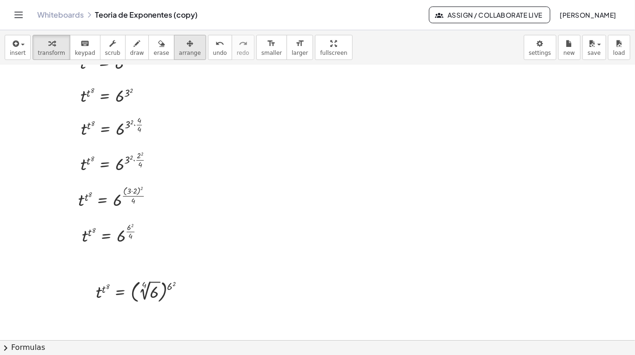
click at [179, 45] on div "button" at bounding box center [190, 43] width 22 height 11
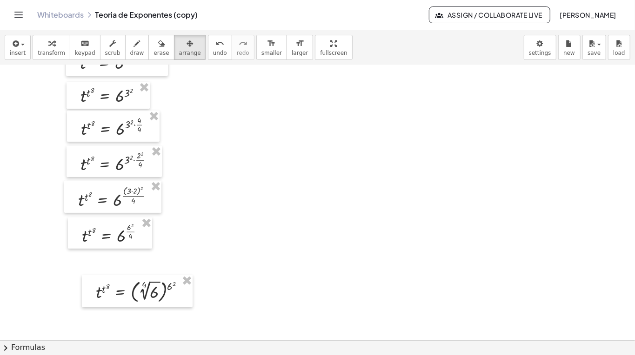
click at [109, 275] on div at bounding box center [137, 291] width 111 height 32
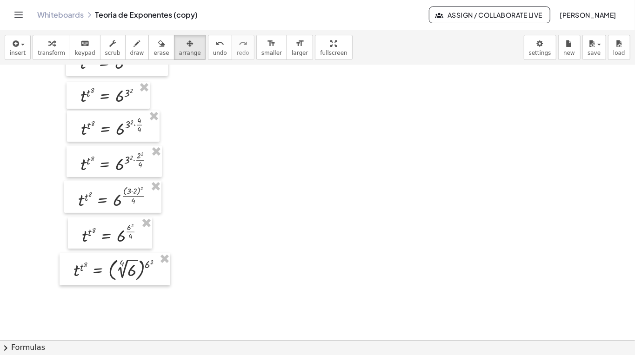
click at [56, 43] on div "button" at bounding box center [51, 43] width 27 height 11
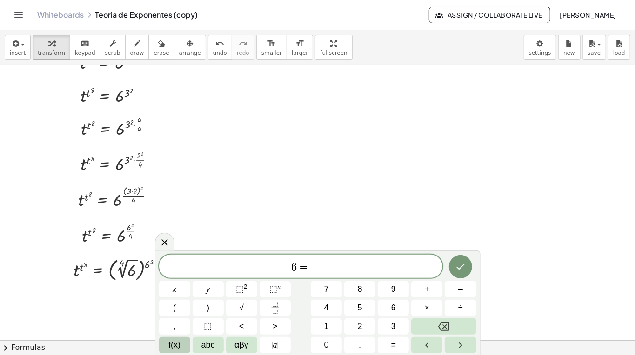
click at [187, 338] on button "f(x)" at bounding box center [174, 345] width 31 height 16
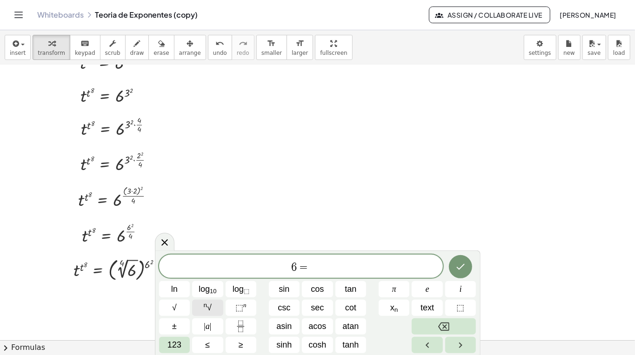
click at [206, 311] on span "n √" at bounding box center [208, 308] width 8 height 13
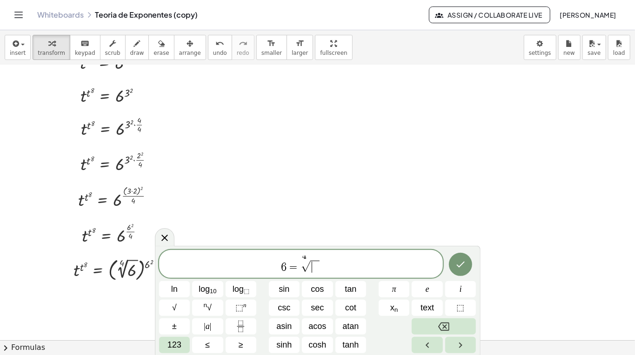
click at [313, 268] on span "​" at bounding box center [314, 267] width 9 height 12
click at [461, 268] on icon "Done" at bounding box center [460, 264] width 11 height 11
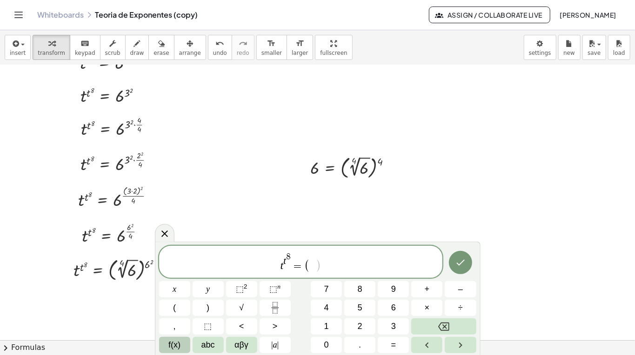
click at [165, 349] on button "f(x)" at bounding box center [174, 345] width 31 height 16
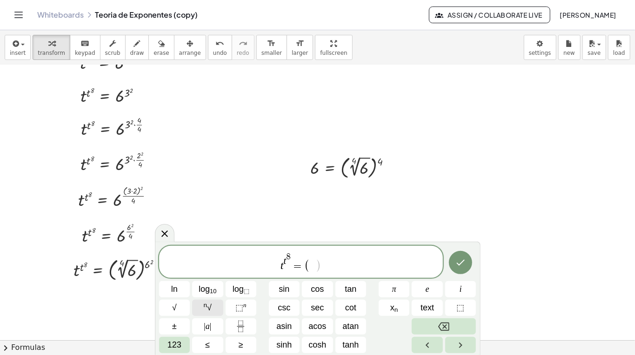
click at [201, 314] on button "n √" at bounding box center [207, 308] width 31 height 16
click at [316, 267] on span at bounding box center [317, 266] width 9 height 12
click at [202, 312] on button "n √" at bounding box center [207, 308] width 31 height 16
click at [335, 264] on span "​" at bounding box center [333, 261] width 8 height 11
click at [332, 258] on span ")" at bounding box center [334, 261] width 5 height 12
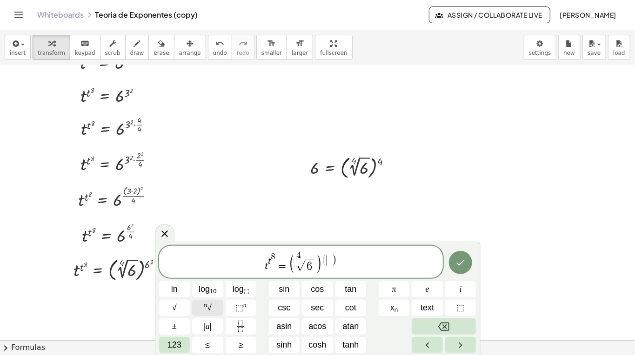
click at [210, 312] on span "n √" at bounding box center [208, 308] width 8 height 13
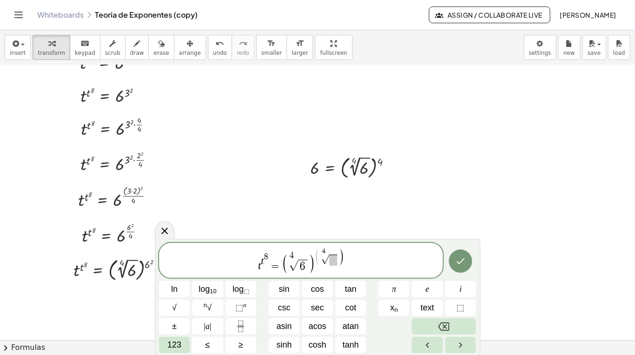
click at [332, 261] on span at bounding box center [333, 260] width 8 height 11
click at [348, 257] on span "t t 8 = ( 4 √ 6 ) ( 4 √ 6 4 ​ )" at bounding box center [301, 261] width 284 height 25
click at [348, 255] on span "t t 8 = ( 4 √ 6 ) ( 4 √ 6 4 ) ​" at bounding box center [301, 261] width 284 height 25
click at [339, 258] on span "4" at bounding box center [338, 256] width 5 height 9
click at [462, 258] on icon "Done" at bounding box center [460, 261] width 11 height 11
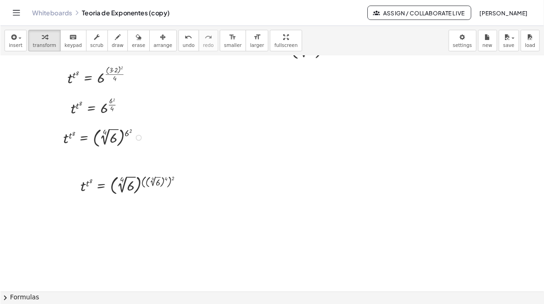
scroll to position [4147, 0]
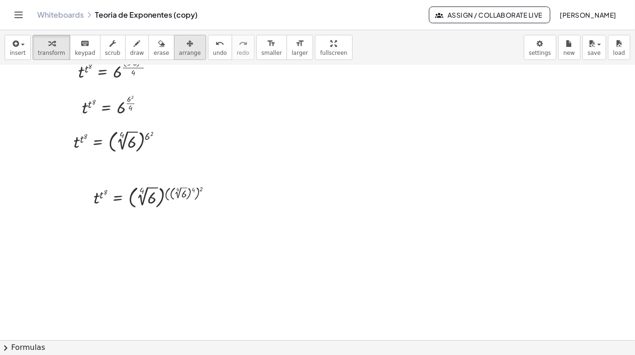
drag, startPoint x: 162, startPoint y: 48, endPoint x: 164, endPoint y: 76, distance: 27.9
click at [179, 50] on span "arrange" at bounding box center [190, 53] width 22 height 7
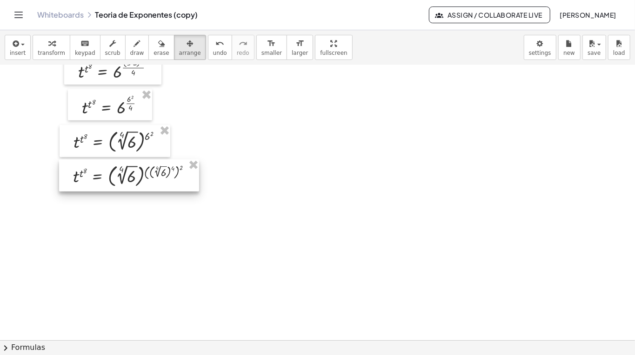
drag, startPoint x: 152, startPoint y: 196, endPoint x: 131, endPoint y: 175, distance: 29.6
click at [131, 175] on div at bounding box center [129, 176] width 140 height 32
click at [42, 44] on div "button" at bounding box center [51, 43] width 27 height 11
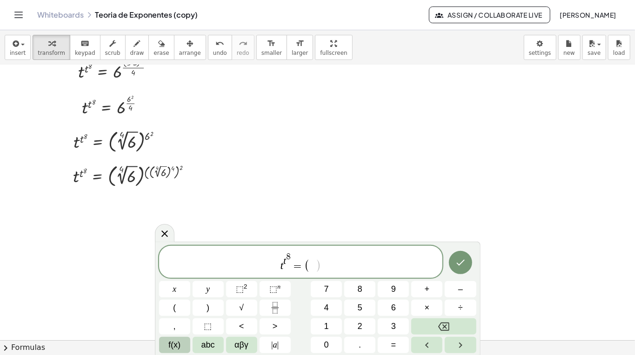
click at [163, 345] on button "f(x)" at bounding box center [174, 345] width 31 height 16
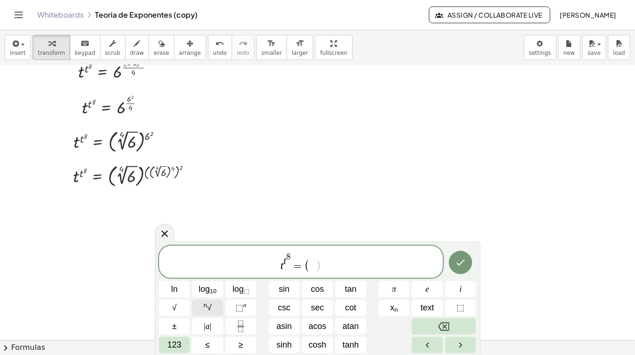
click at [204, 312] on span "n √" at bounding box center [208, 308] width 8 height 13
click at [316, 267] on span "​" at bounding box center [317, 266] width 9 height 12
click at [205, 312] on span "n √" at bounding box center [208, 308] width 8 height 13
click at [452, 263] on button "Done" at bounding box center [460, 262] width 23 height 23
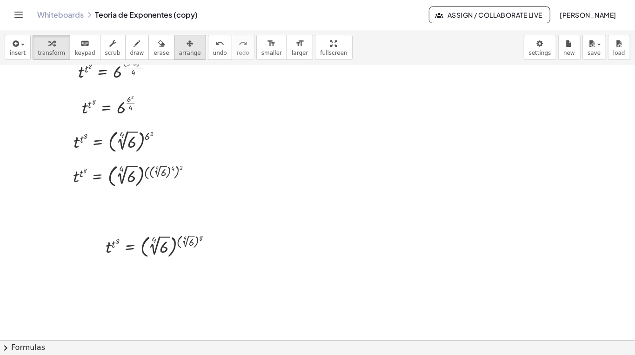
click at [174, 50] on button "arrange" at bounding box center [190, 47] width 32 height 25
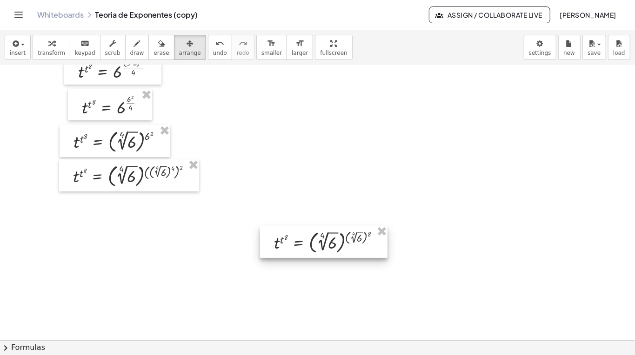
drag, startPoint x: 150, startPoint y: 249, endPoint x: 320, endPoint y: 243, distance: 169.9
click at [320, 243] on div at bounding box center [323, 242] width 127 height 32
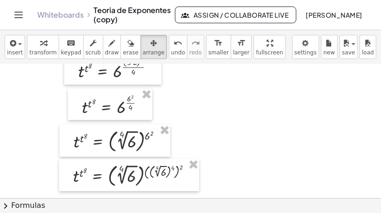
scroll to position [4183, 0]
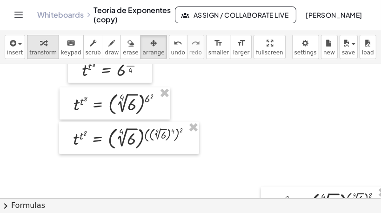
click at [43, 53] on span "transform" at bounding box center [42, 52] width 27 height 7
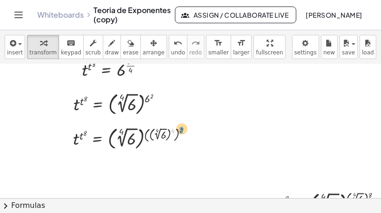
drag, startPoint x: 173, startPoint y: 132, endPoint x: 182, endPoint y: 129, distance: 9.6
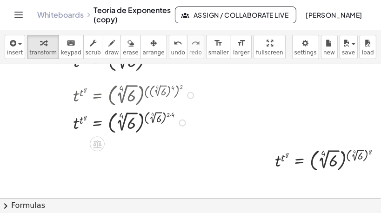
scroll to position [4239, 0]
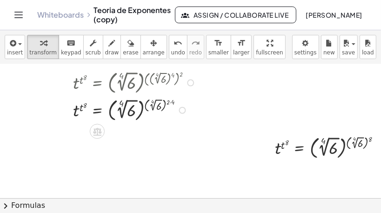
click at [170, 103] on div at bounding box center [135, 109] width 135 height 27
click at [170, 101] on div at bounding box center [135, 109] width 135 height 27
click at [169, 101] on div at bounding box center [135, 109] width 135 height 27
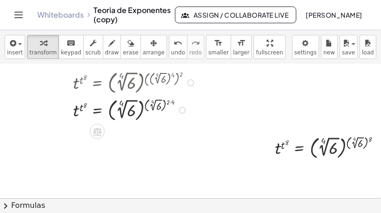
click at [172, 101] on div at bounding box center [135, 109] width 135 height 27
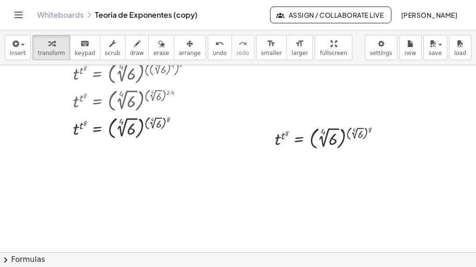
scroll to position [4234, 0]
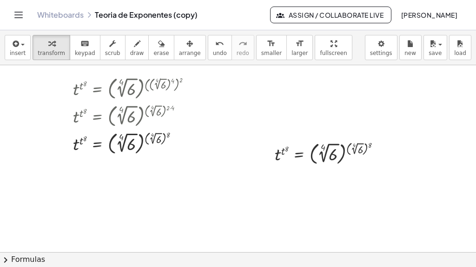
click at [179, 50] on span "arrange" at bounding box center [190, 53] width 22 height 7
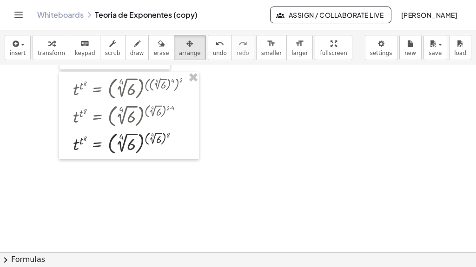
click at [130, 50] on span "draw" at bounding box center [137, 53] width 14 height 7
